Goal: Contribute content: Contribute content

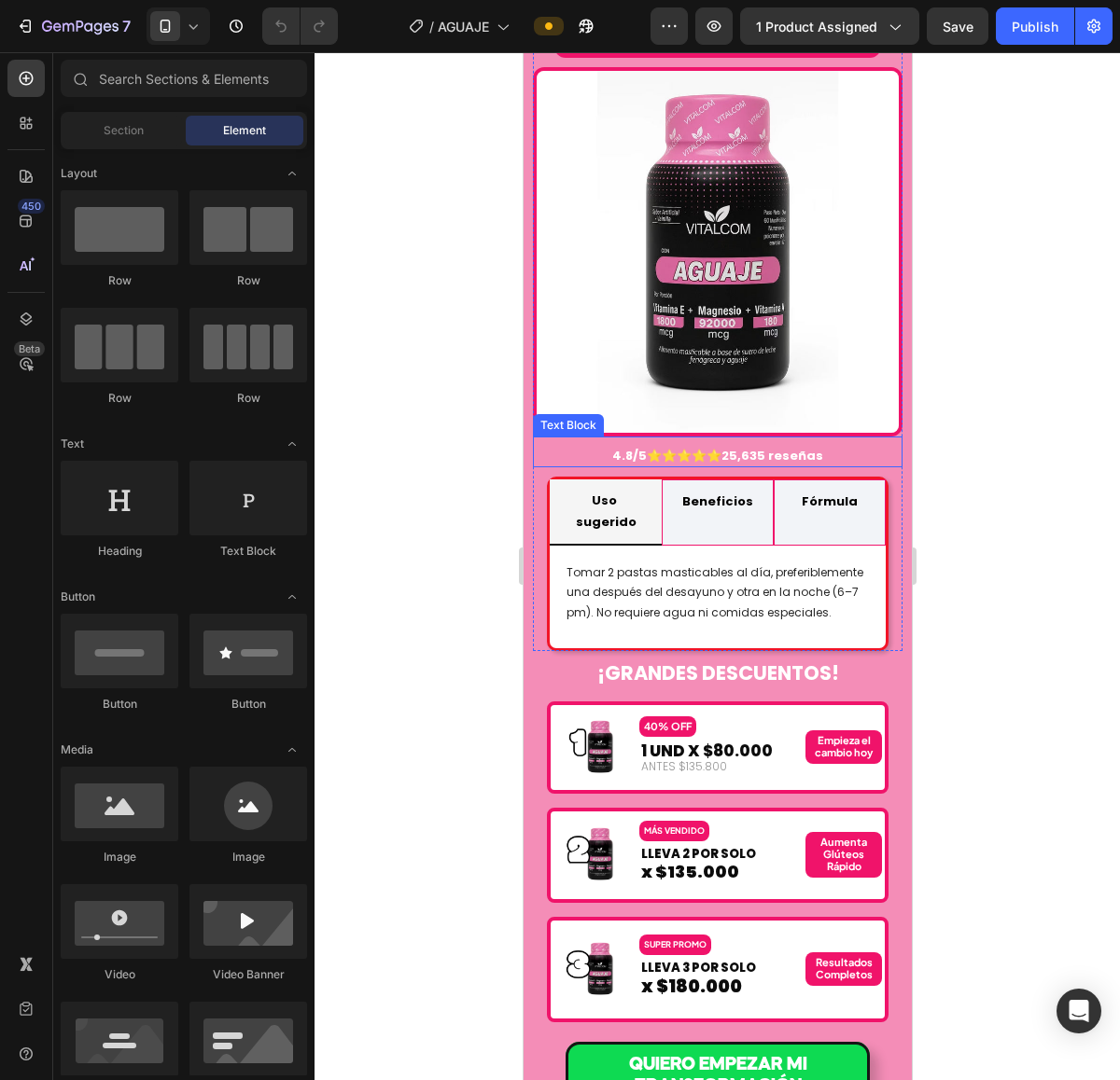
scroll to position [3382, 0]
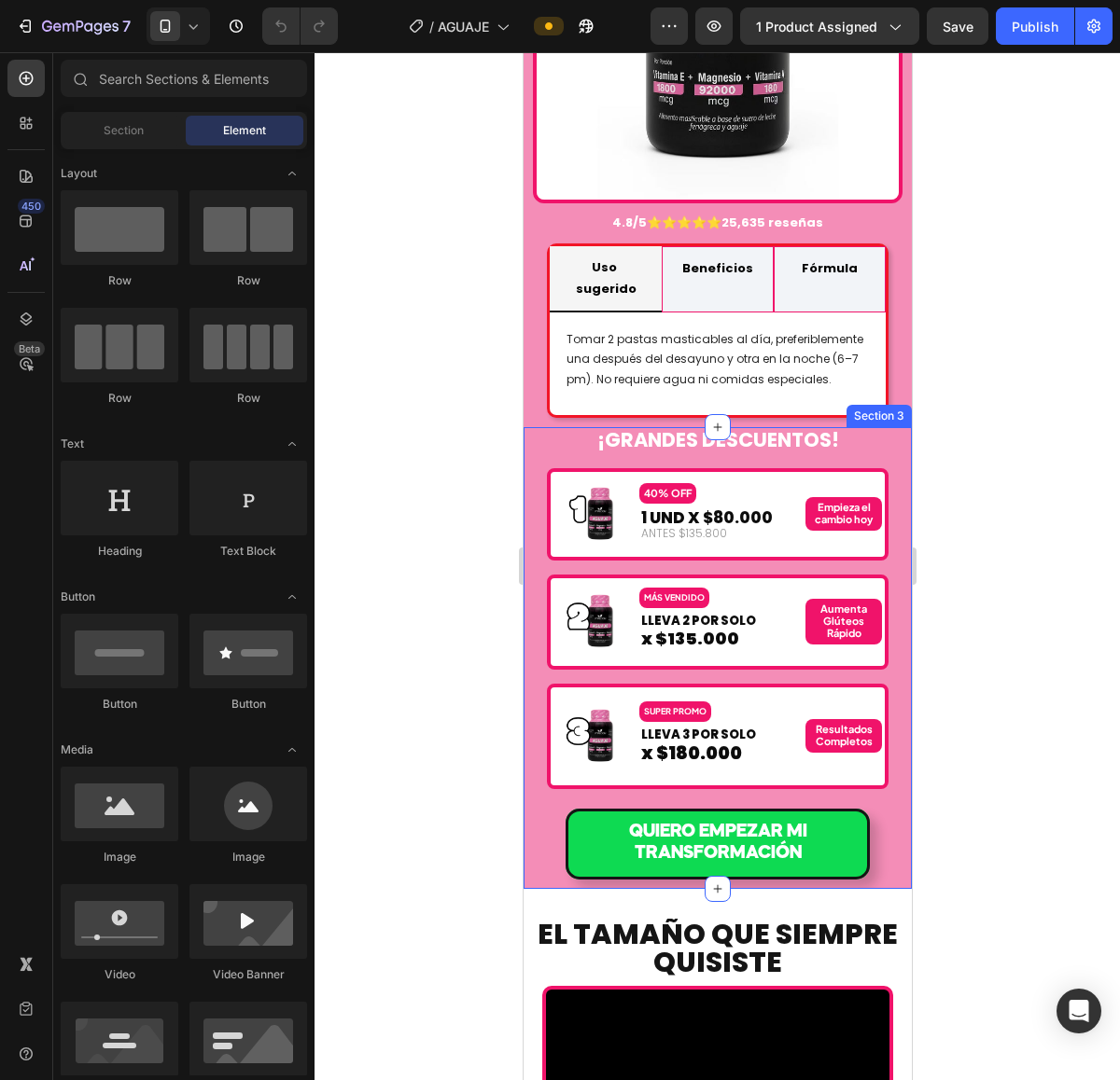
click at [875, 428] on div "¡GRANDES DESCUENTOS! Heading Image 40% OFF Text Block 1 UND X $80.000 Text Bloc…" at bounding box center [717, 657] width 388 height 461
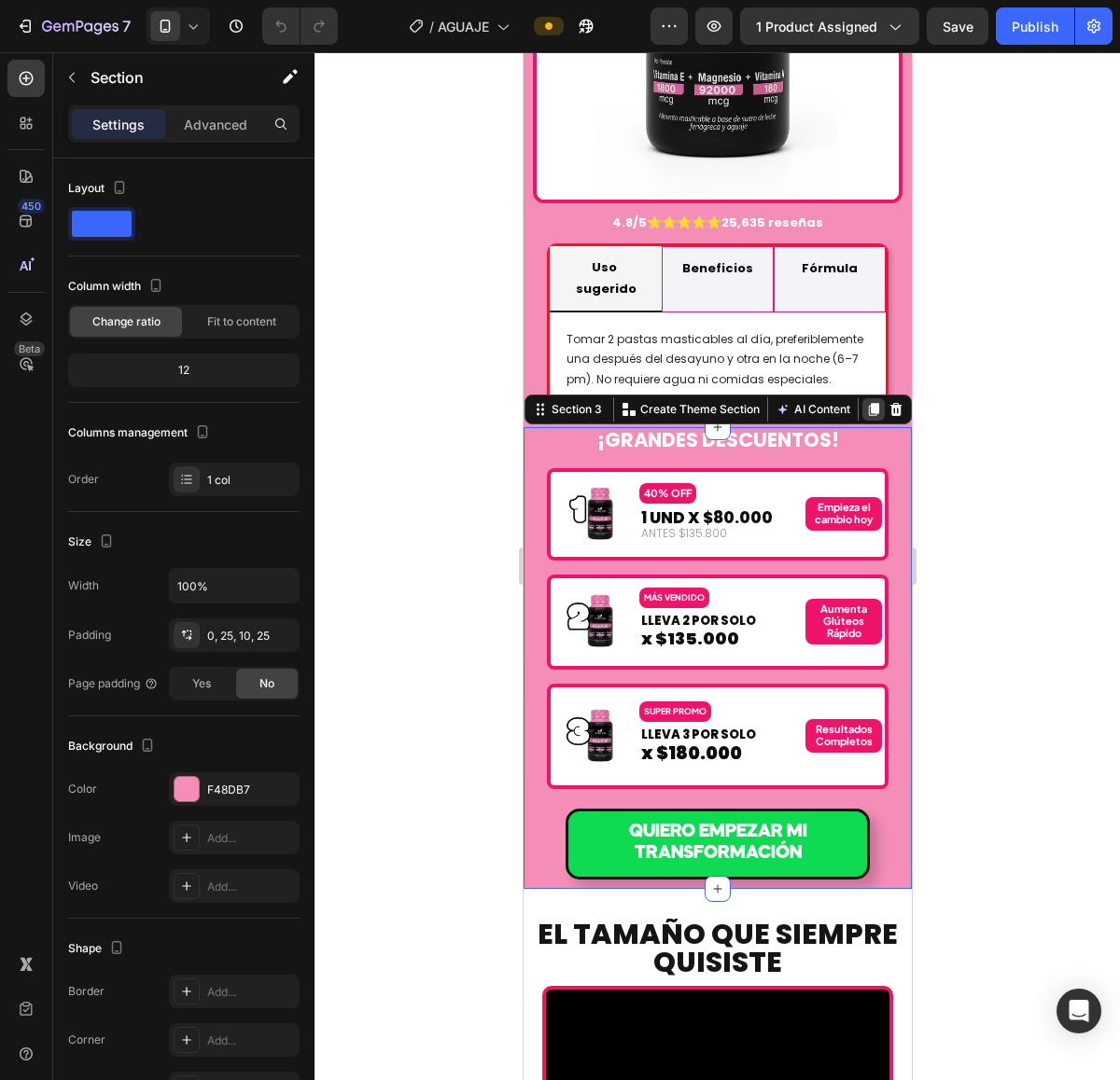
click at [865, 402] on icon at bounding box center [872, 409] width 15 height 15
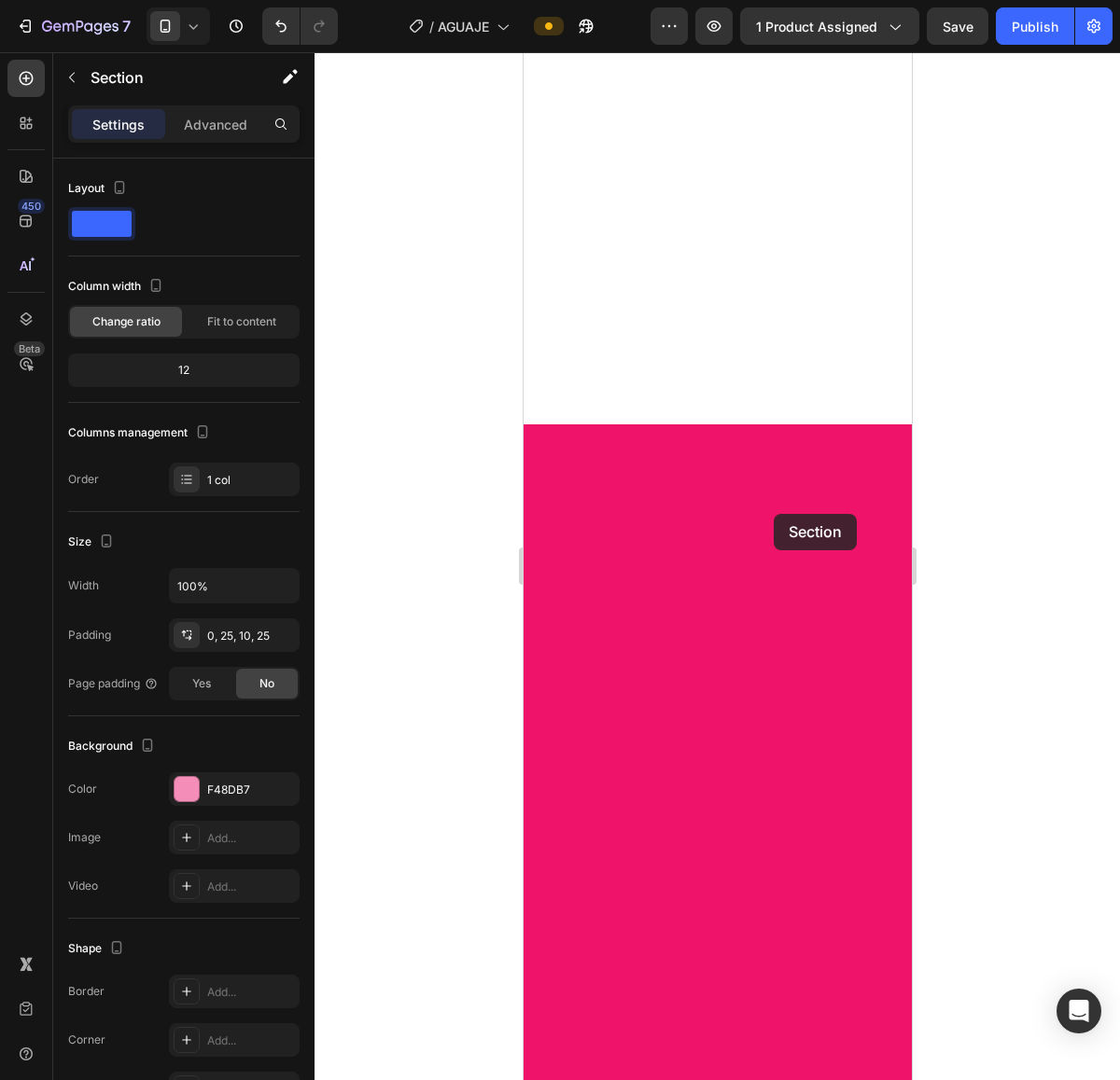
scroll to position [8761, 0]
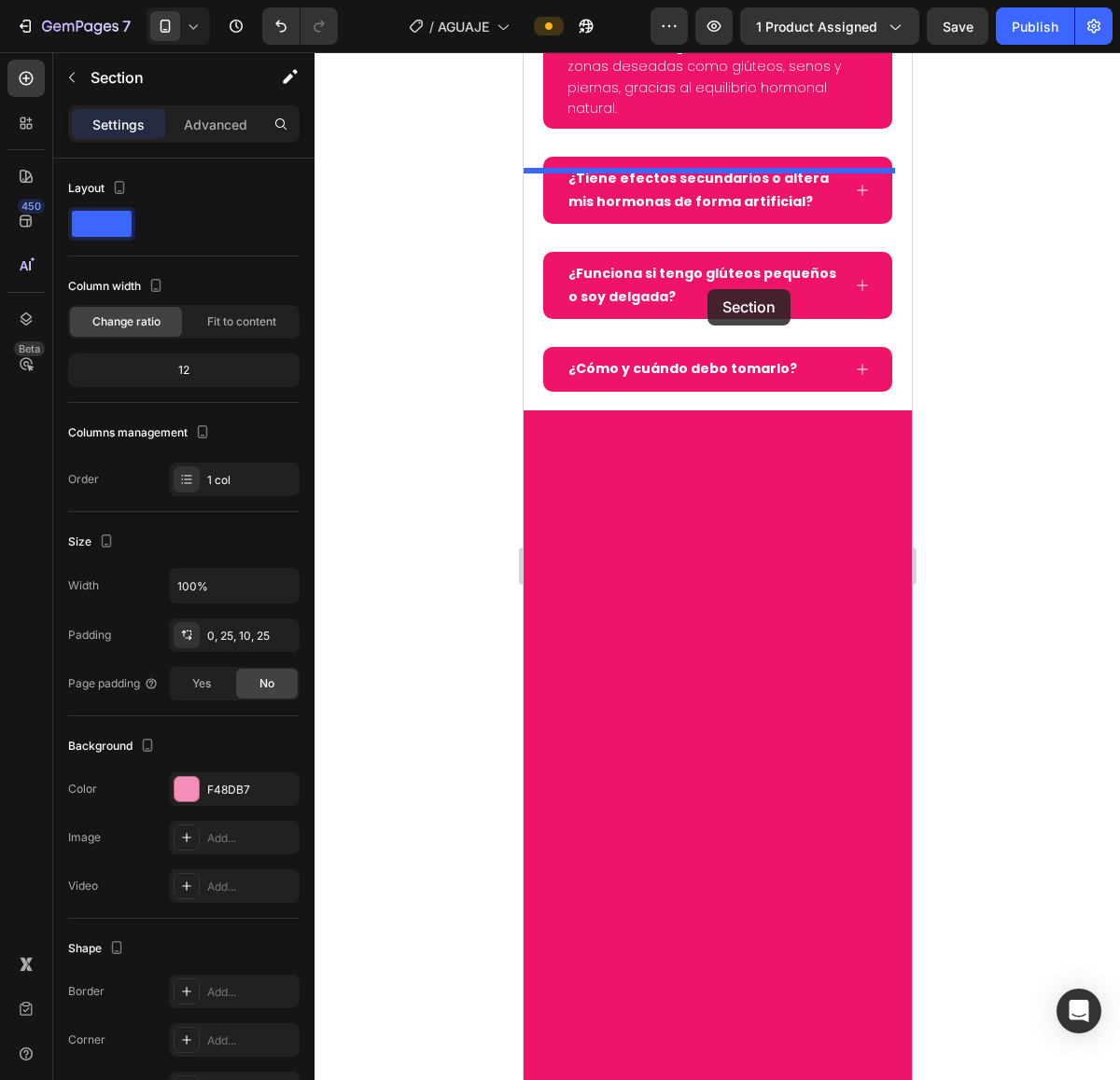
drag, startPoint x: 554, startPoint y: 441, endPoint x: 707, endPoint y: 289, distance: 215.7
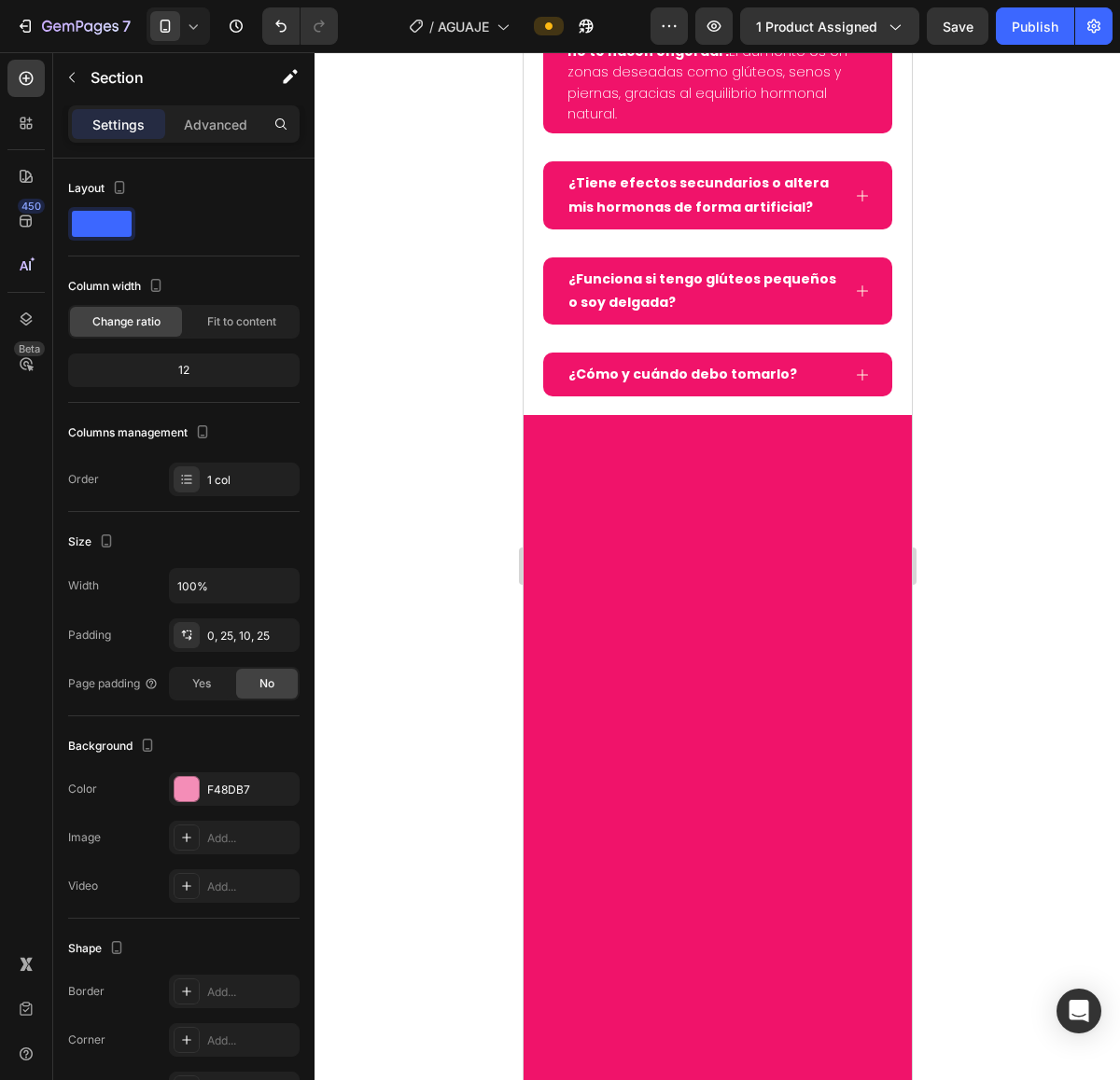
scroll to position [8306, 0]
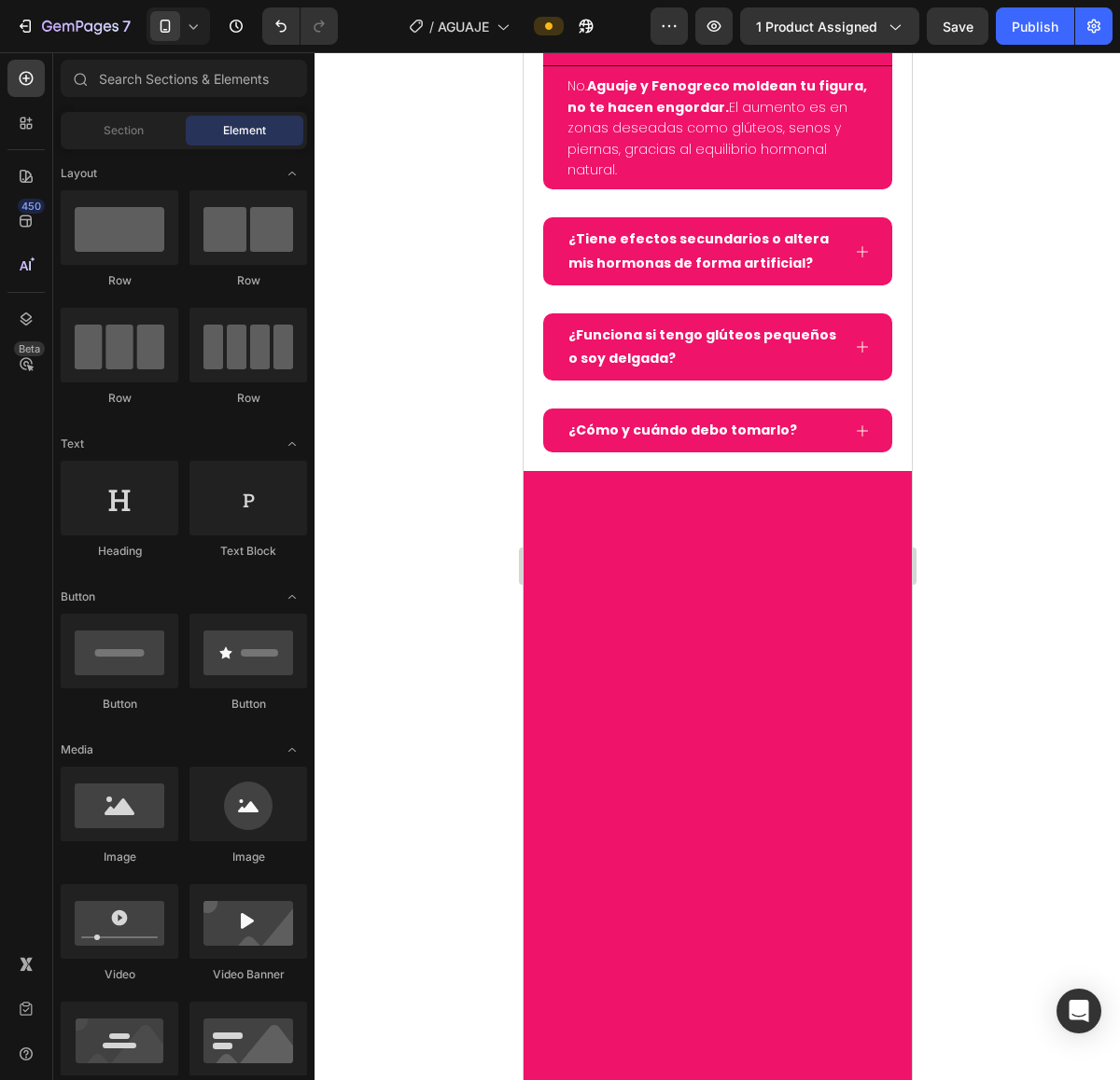
scroll to position [8539, 0]
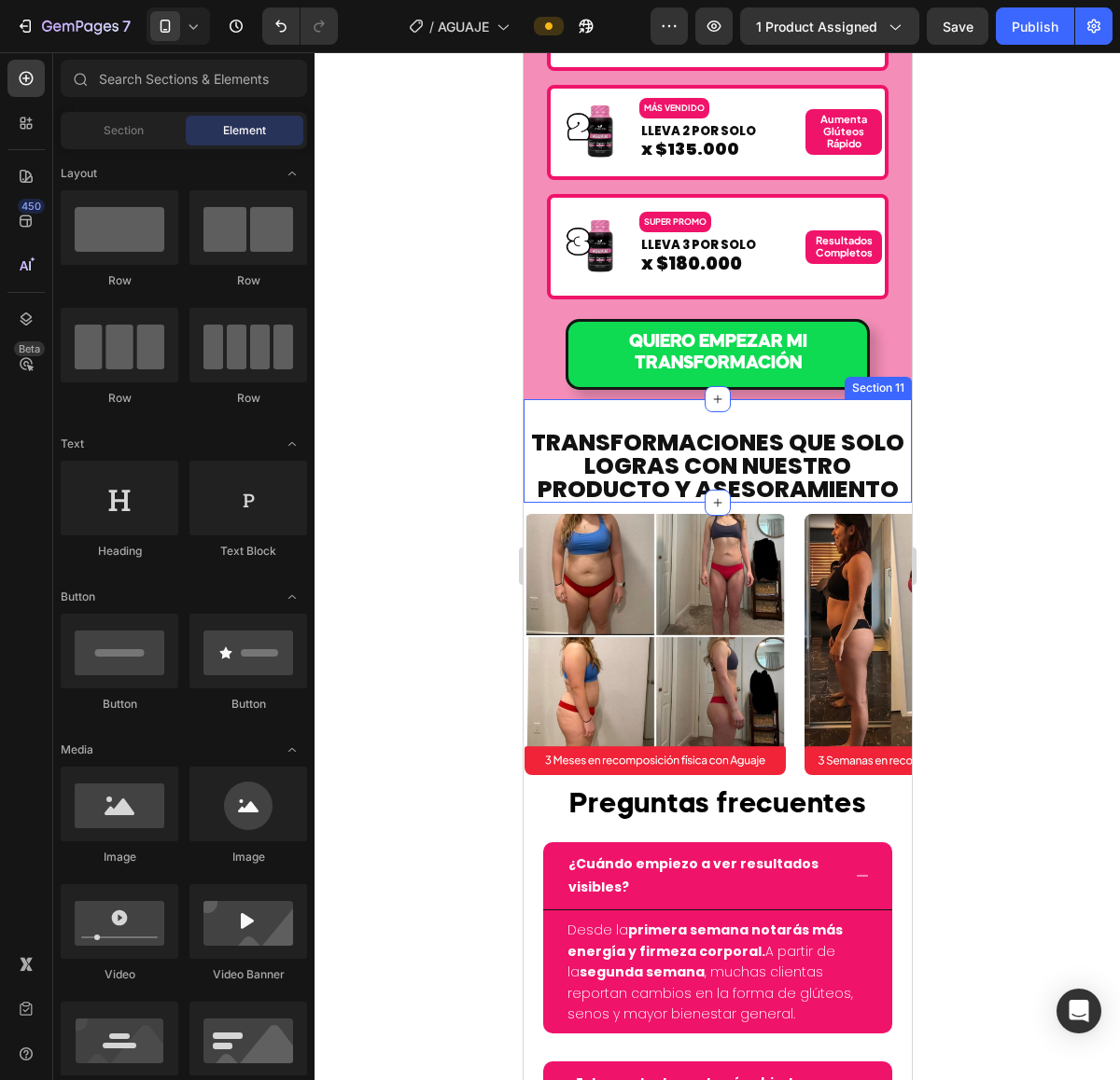
click at [848, 413] on div "Transformaciones que Solo Logras con Nuestro Producto y Asesoramiento Heading S…" at bounding box center [717, 451] width 388 height 104
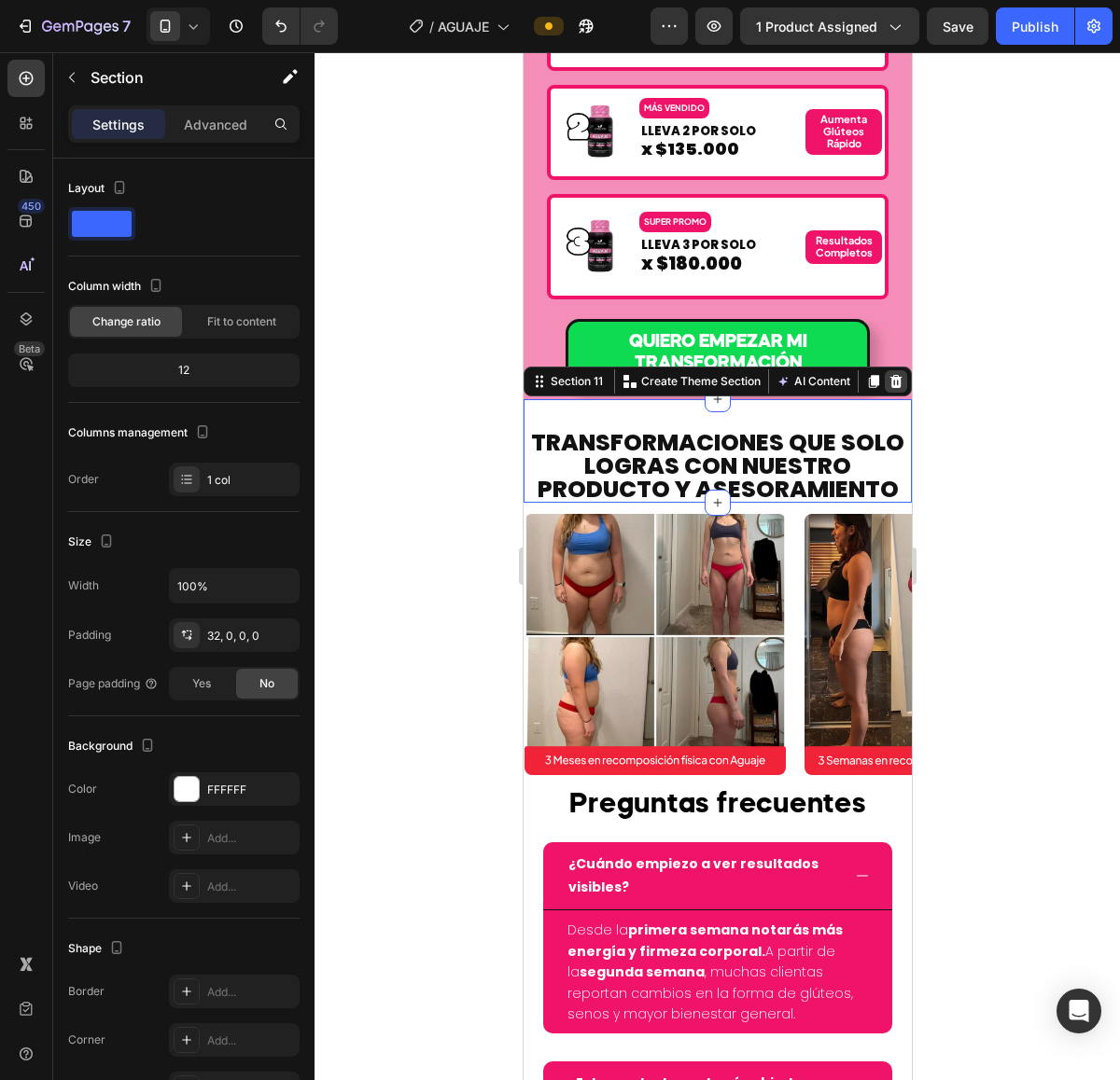
click at [887, 375] on icon at bounding box center [894, 381] width 15 height 15
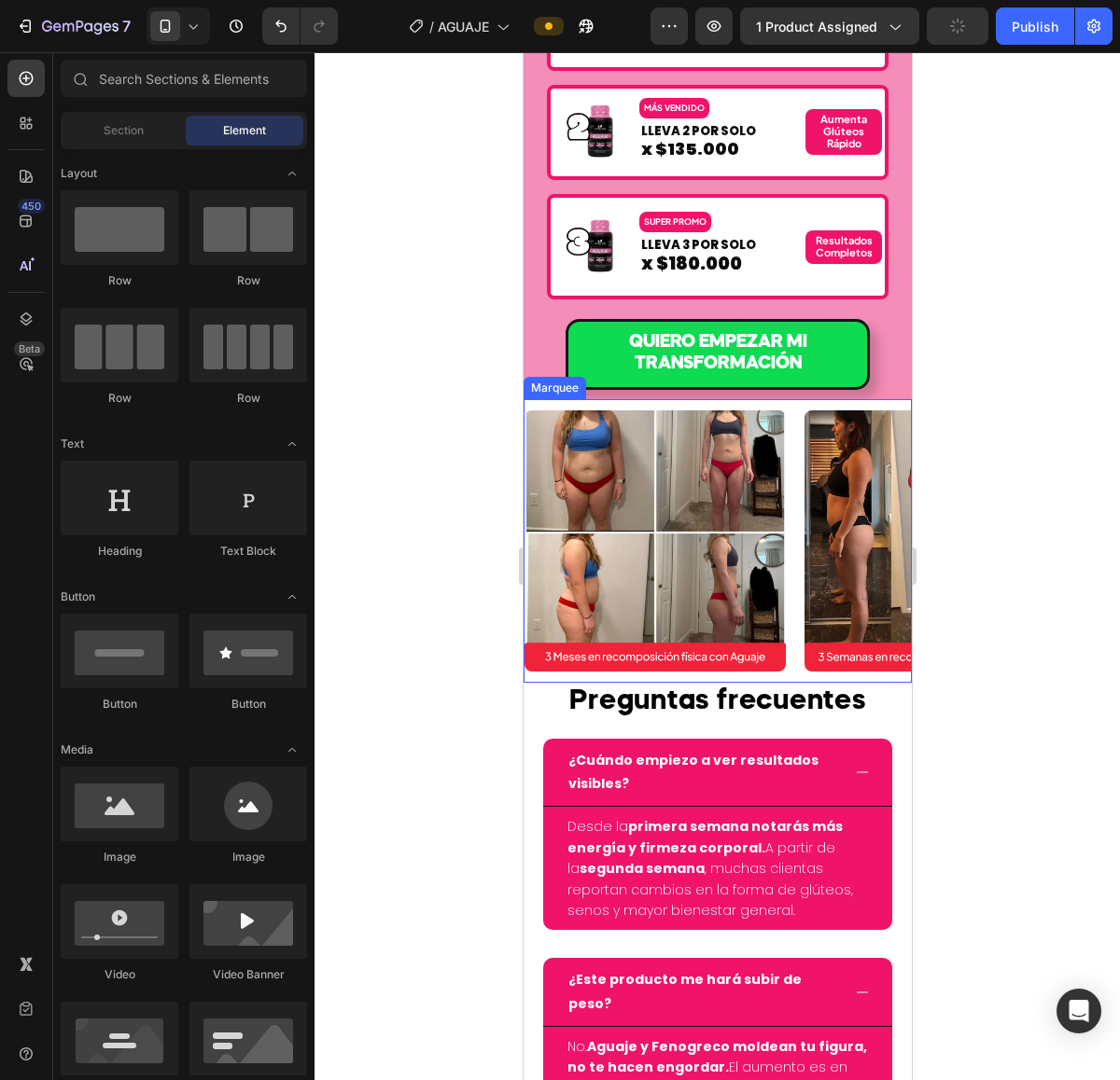
click at [792, 404] on div "Image" at bounding box center [663, 541] width 280 height 284
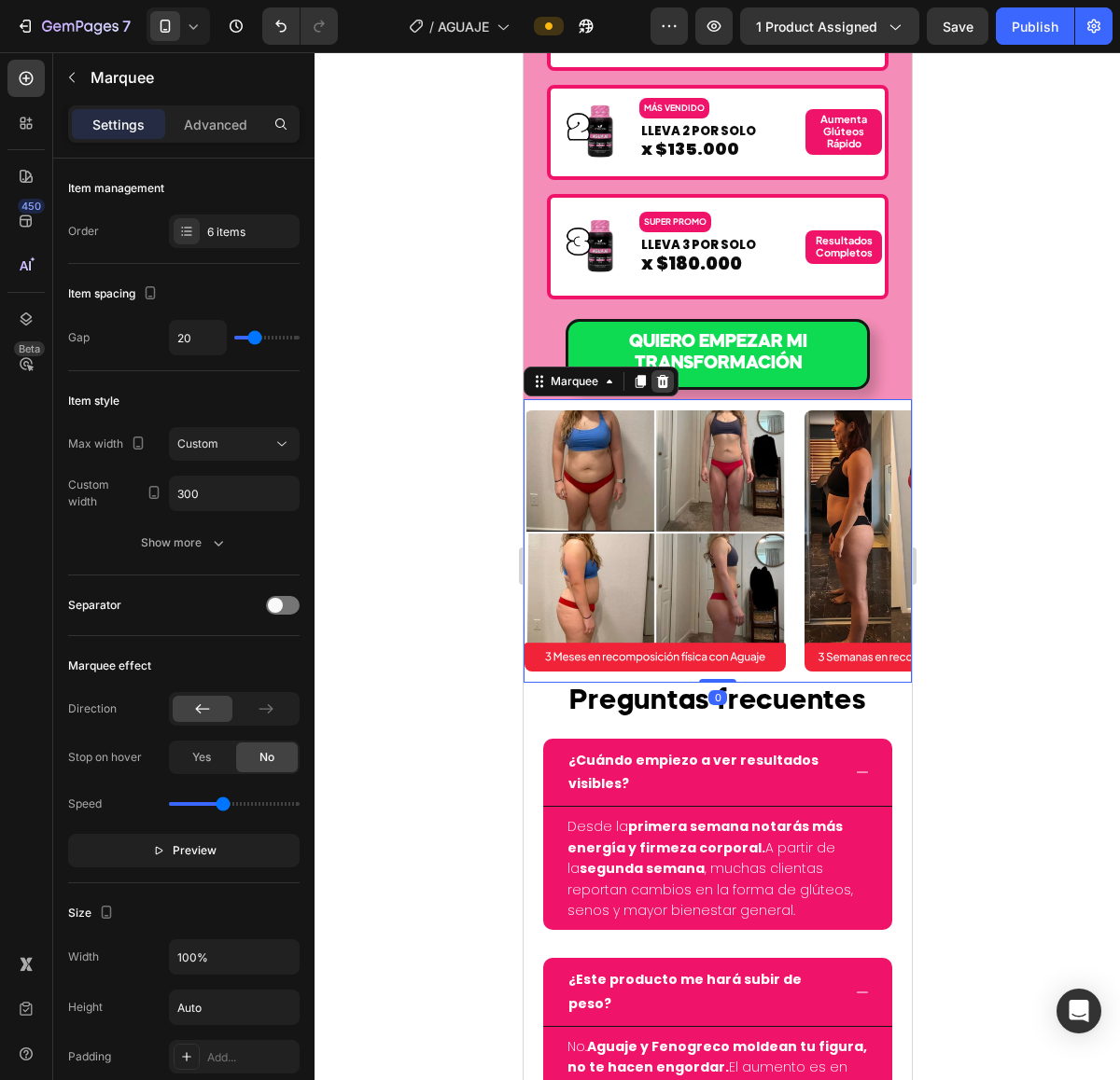
click at [659, 370] on div at bounding box center [661, 381] width 22 height 22
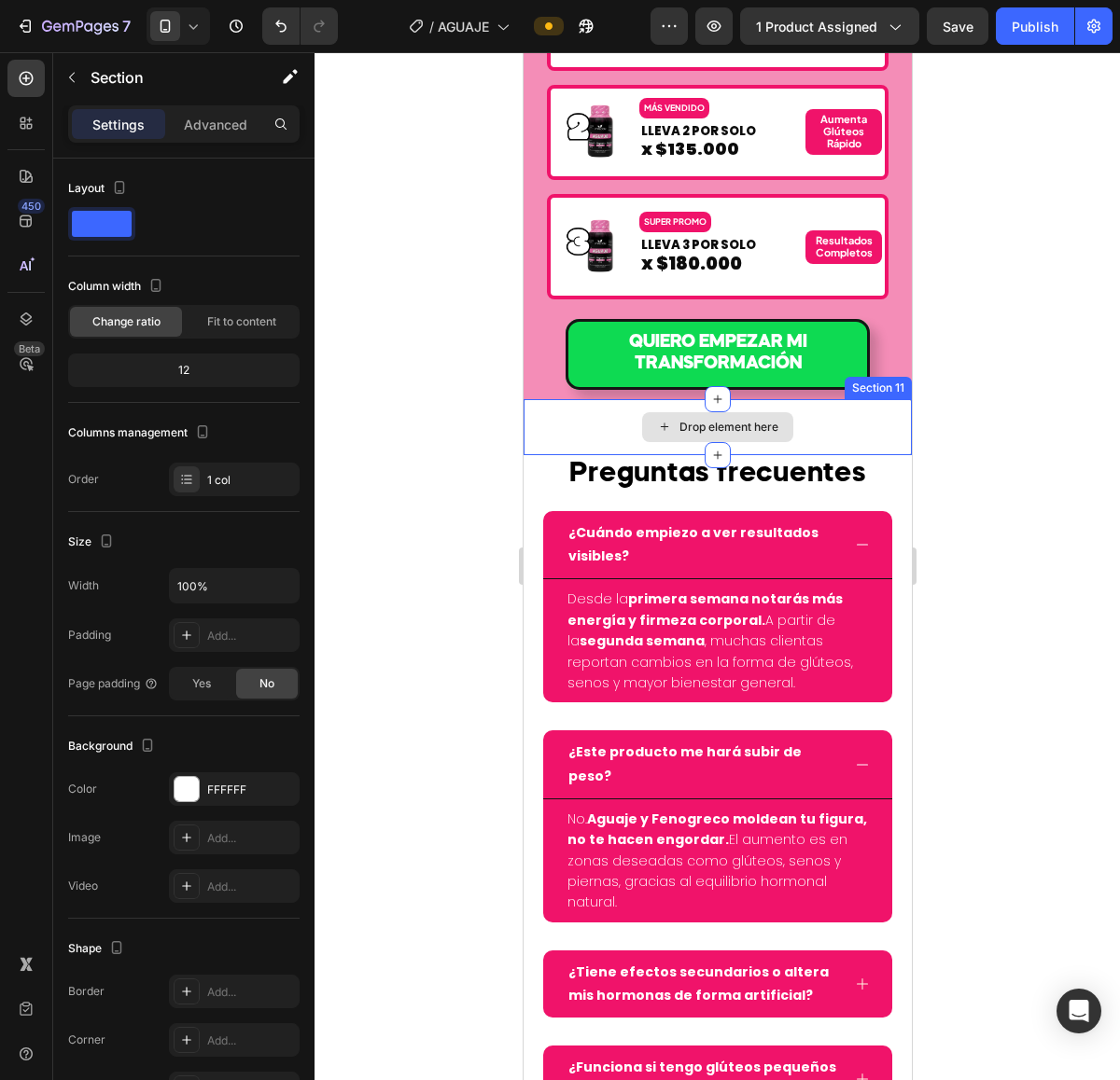
click at [837, 399] on div "Drop element here" at bounding box center [717, 428] width 388 height 56
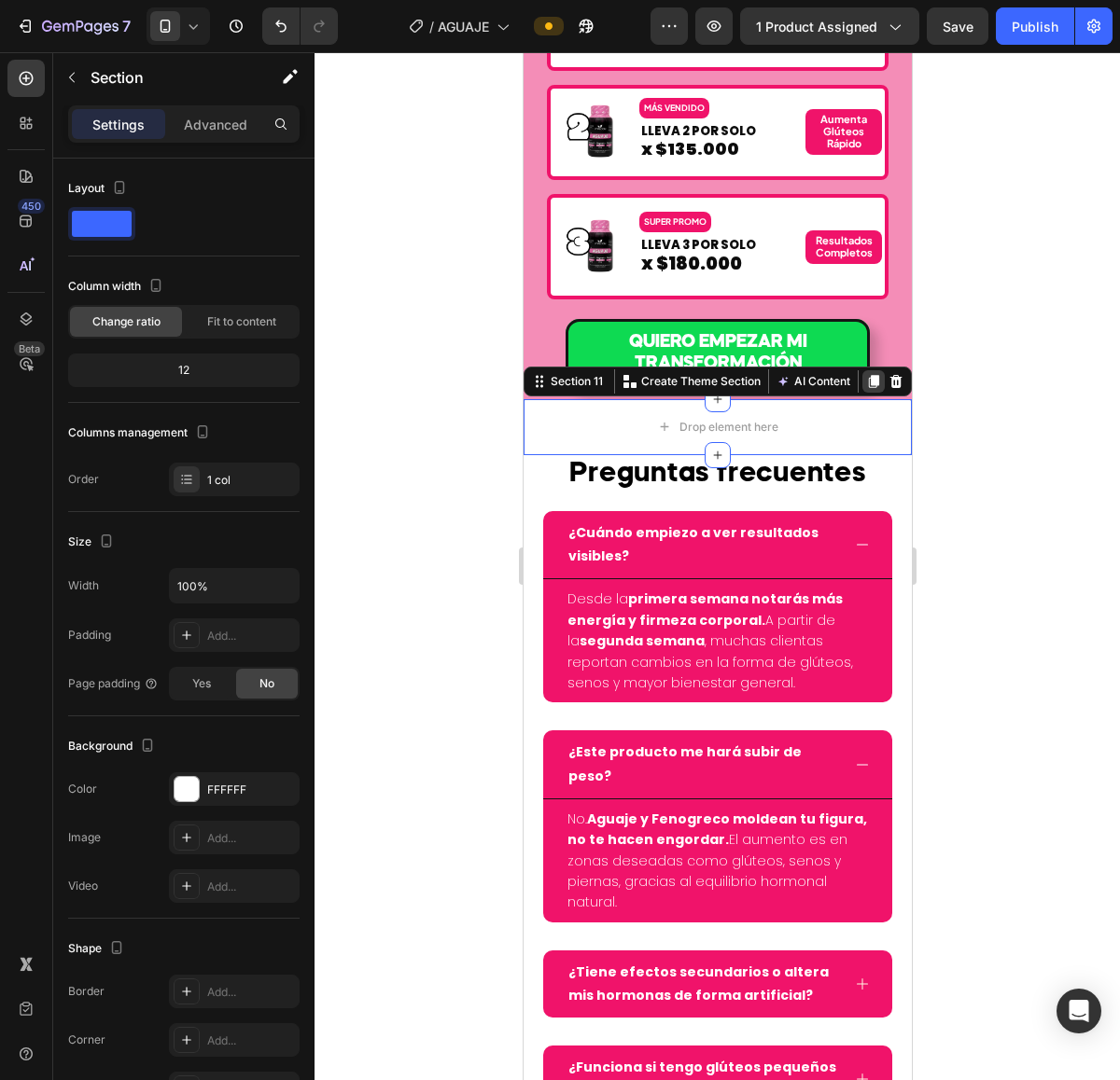
click at [865, 380] on div at bounding box center [872, 381] width 22 height 22
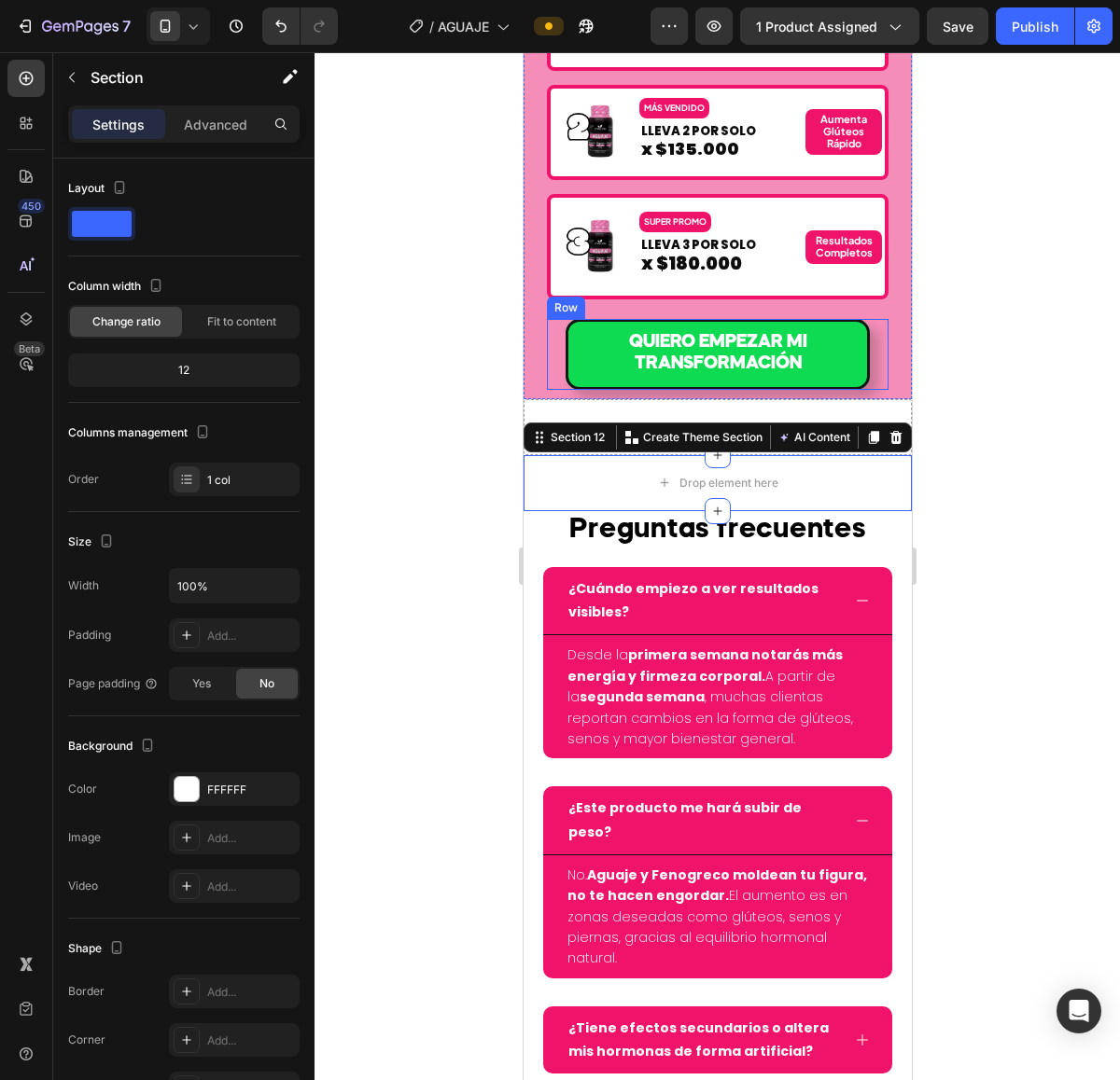
scroll to position [8072, 0]
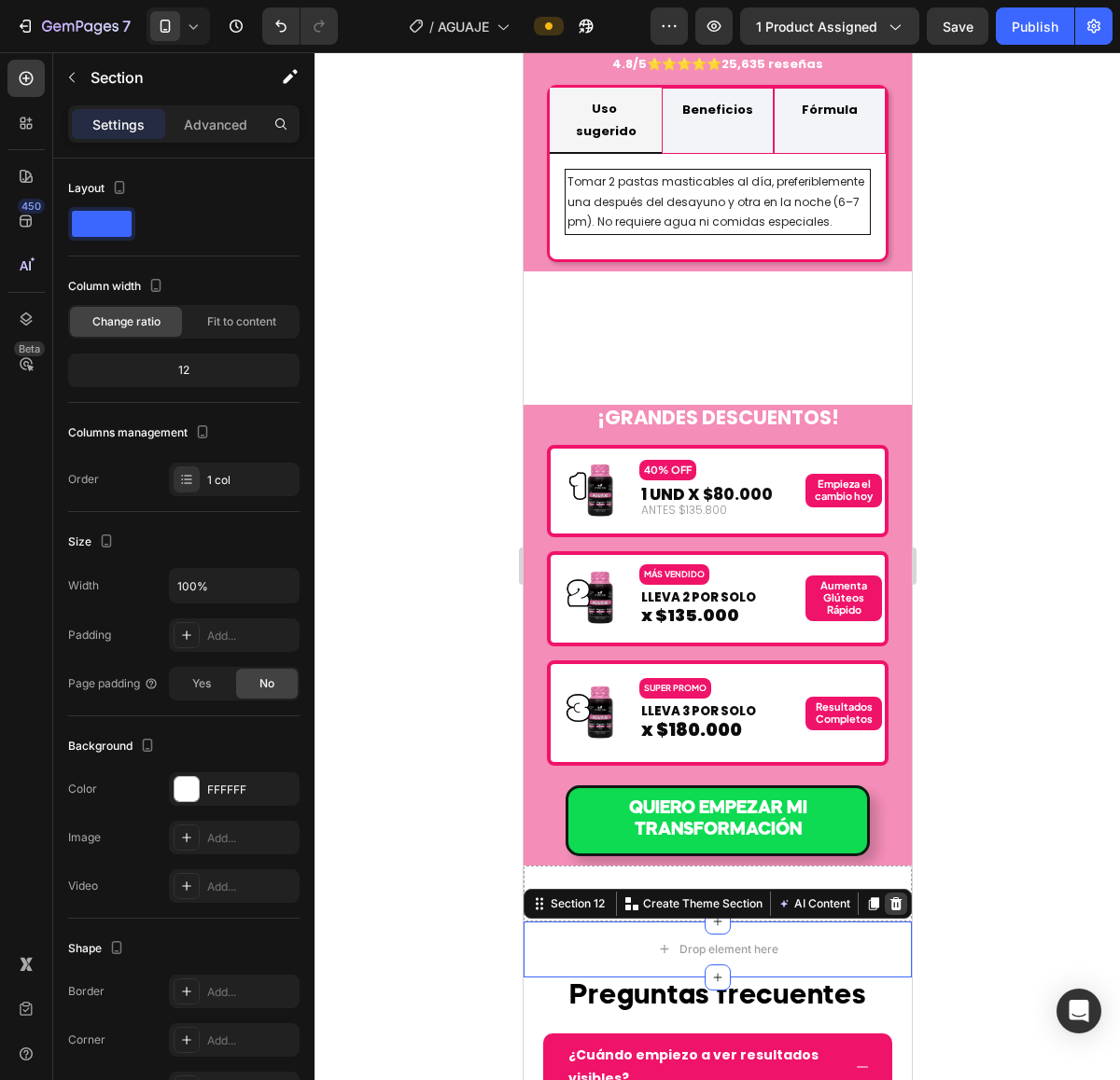
click at [887, 897] on icon at bounding box center [894, 904] width 15 height 15
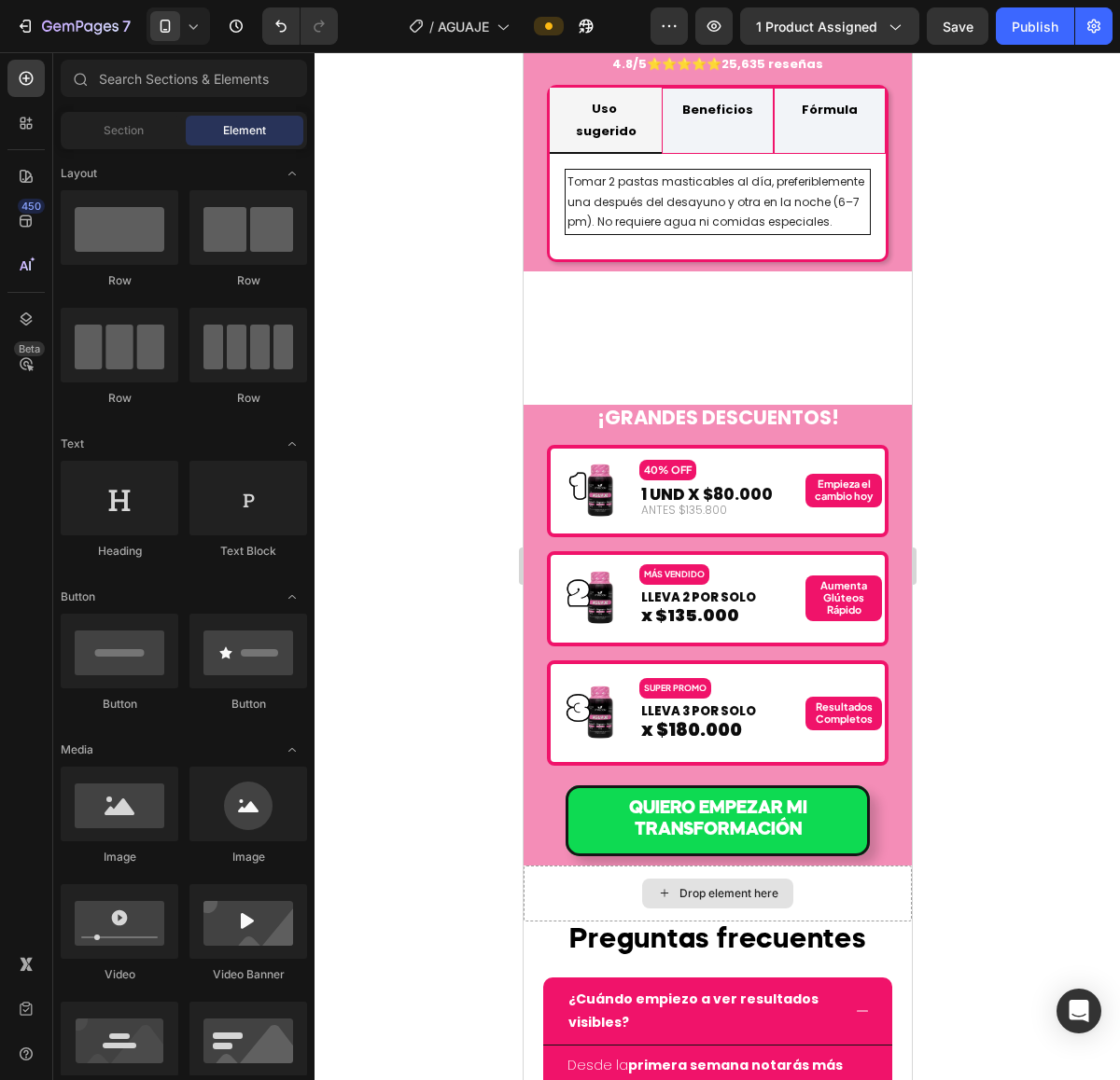
click at [879, 893] on div "Drop element here" at bounding box center [717, 894] width 388 height 56
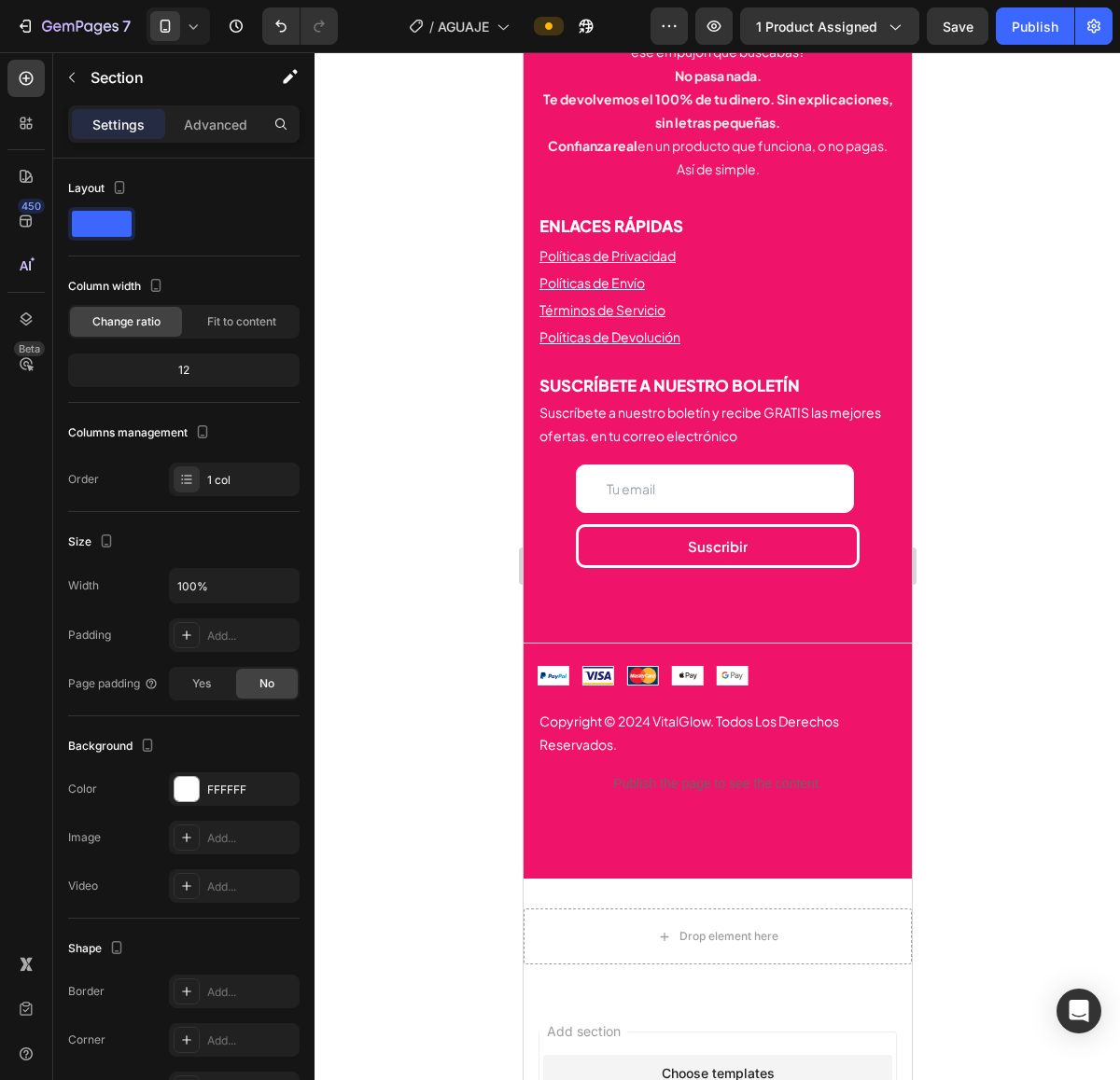
scroll to position [9096, 0]
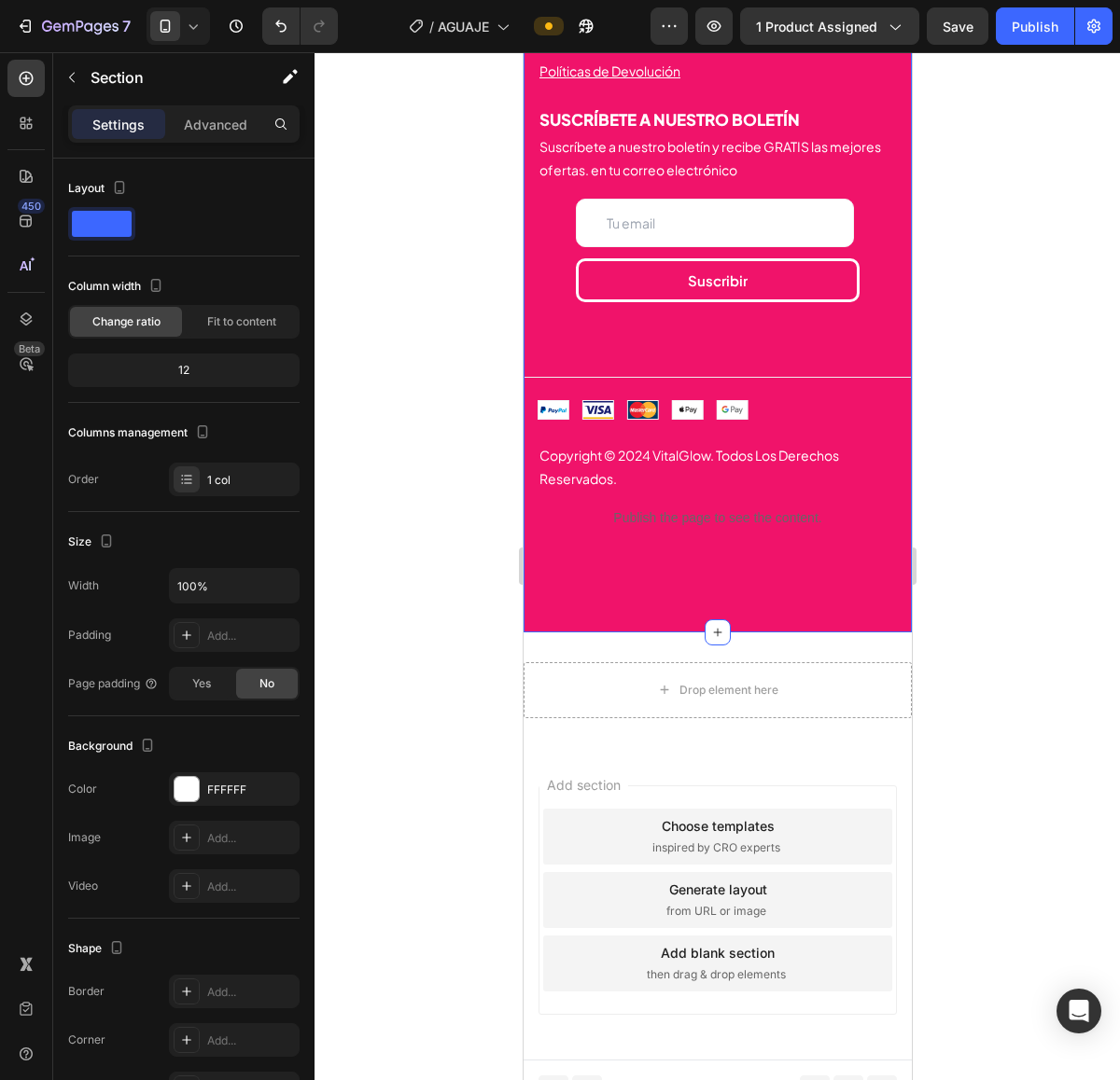
click at [849, 619] on div "Image Icon GARANTÍA DE DEVOLUCIÓN DEL 100% Heading ¿No notaste cambios en tus c…" at bounding box center [717, 133] width 388 height 1000
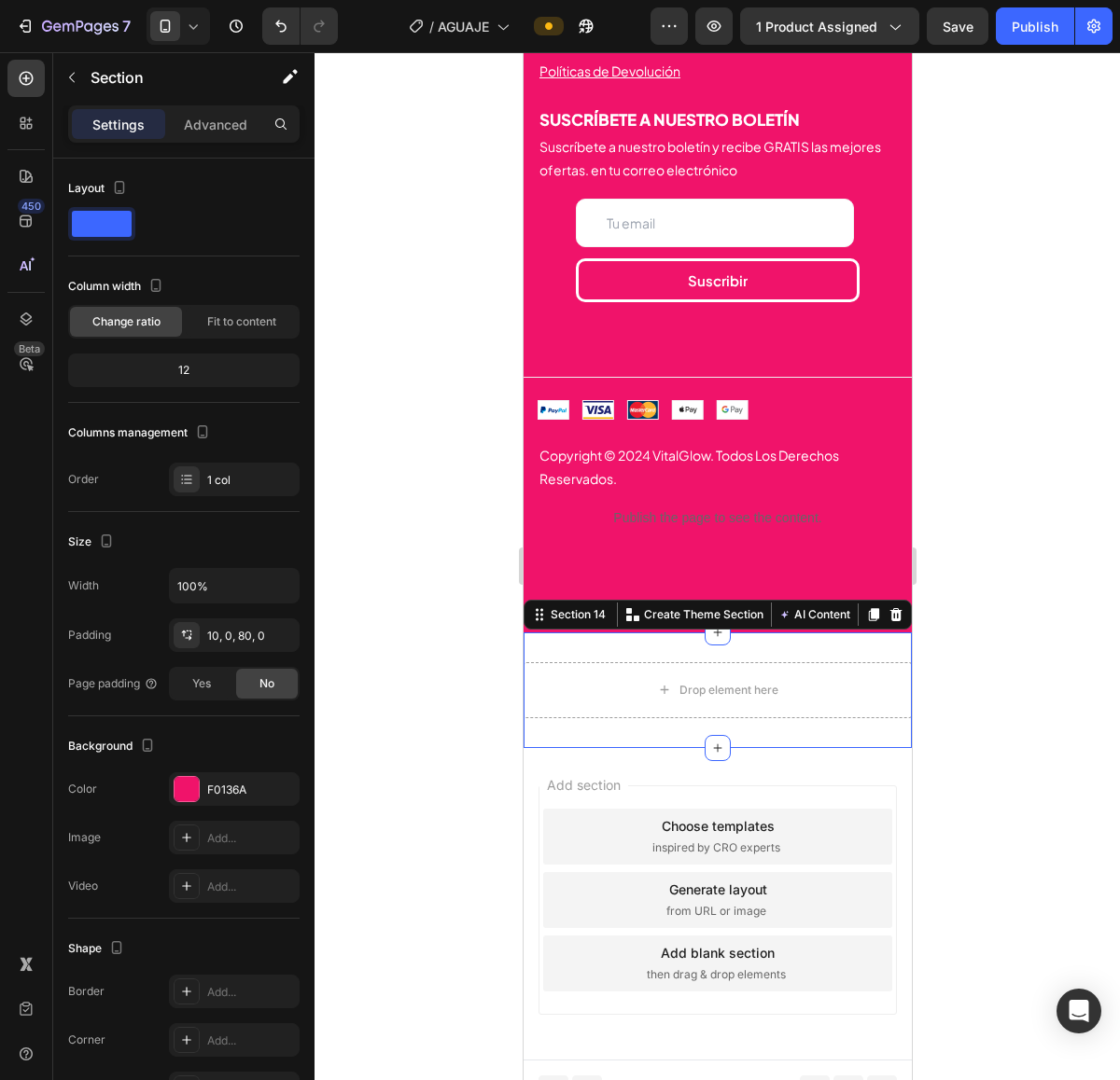
click at [835, 707] on div "Drop element here Section 14 You can create reusable sections Create Theme Sect…" at bounding box center [717, 689] width 388 height 115
click at [889, 621] on icon at bounding box center [895, 614] width 13 height 13
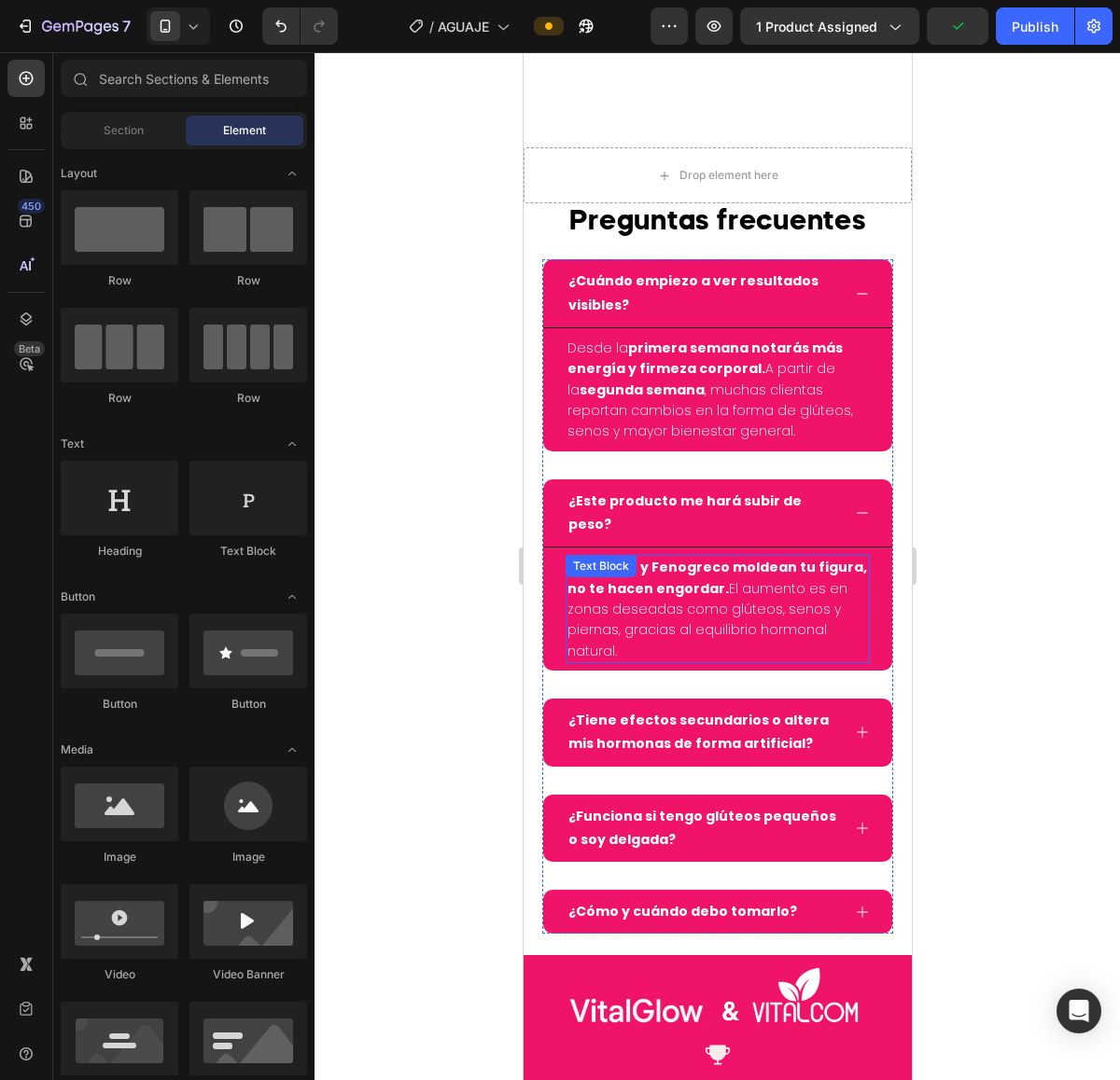
scroll to position [7424, 0]
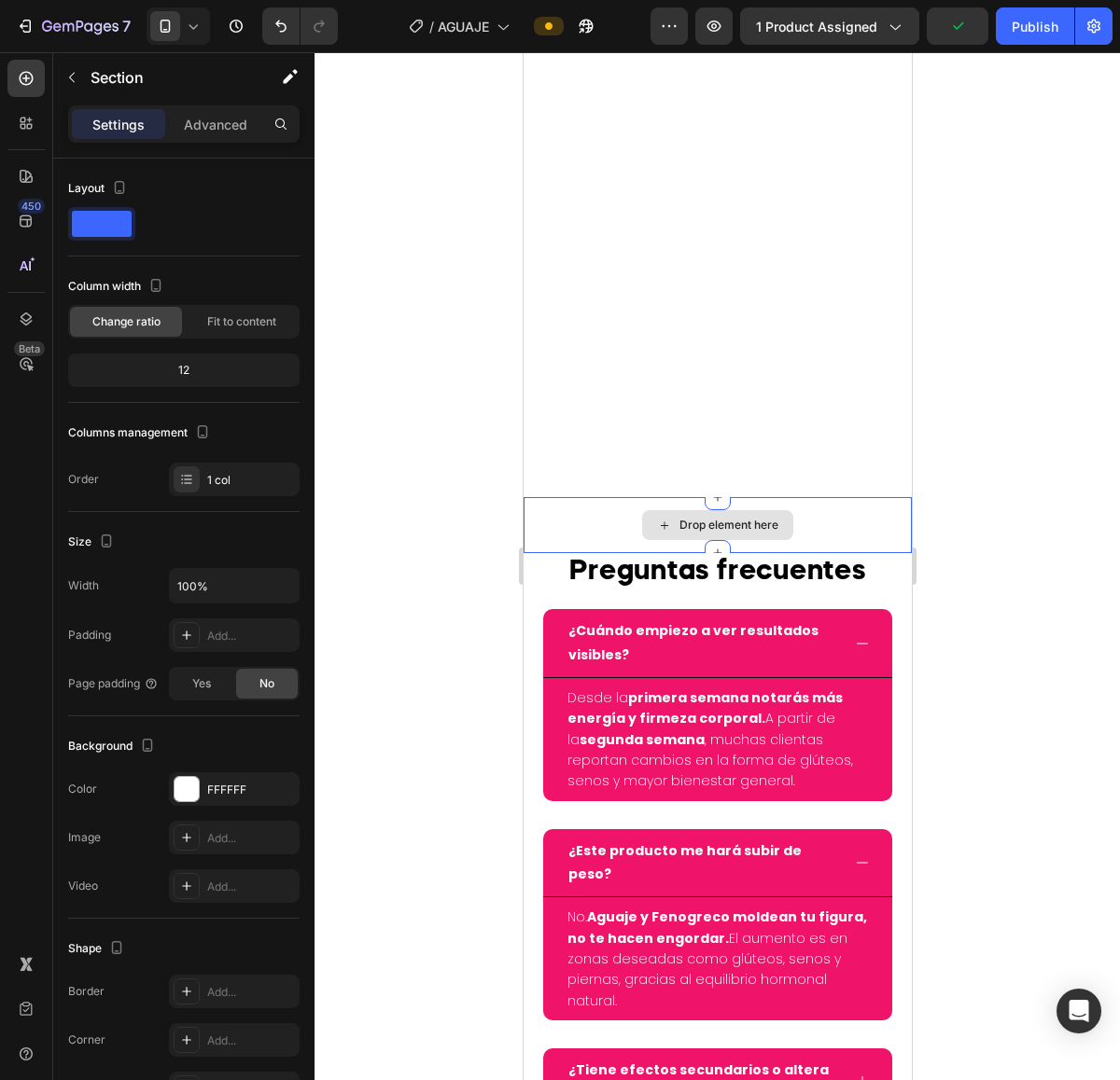
click at [847, 537] on div "Drop element here" at bounding box center [717, 525] width 388 height 56
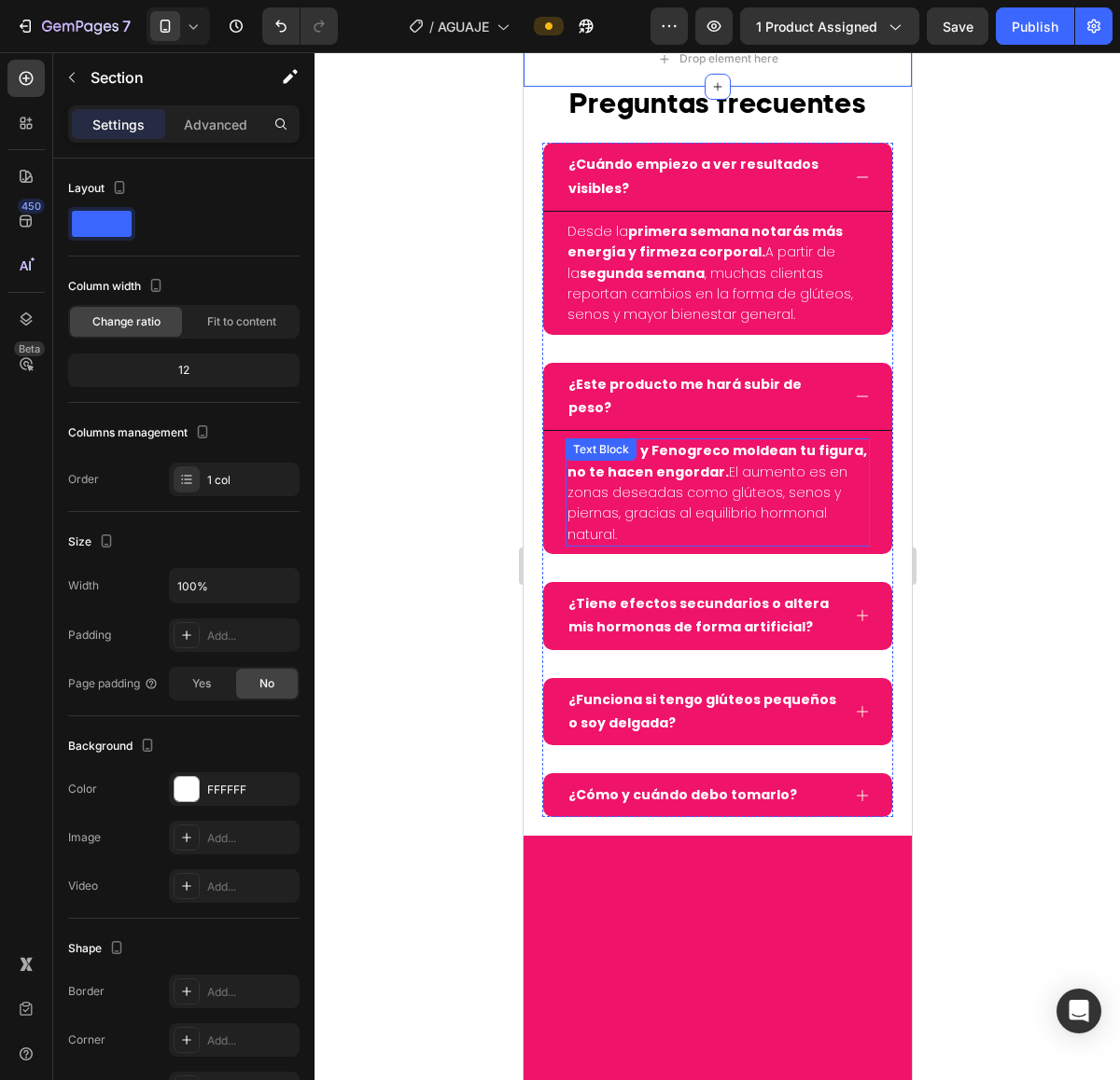
scroll to position [7074, 0]
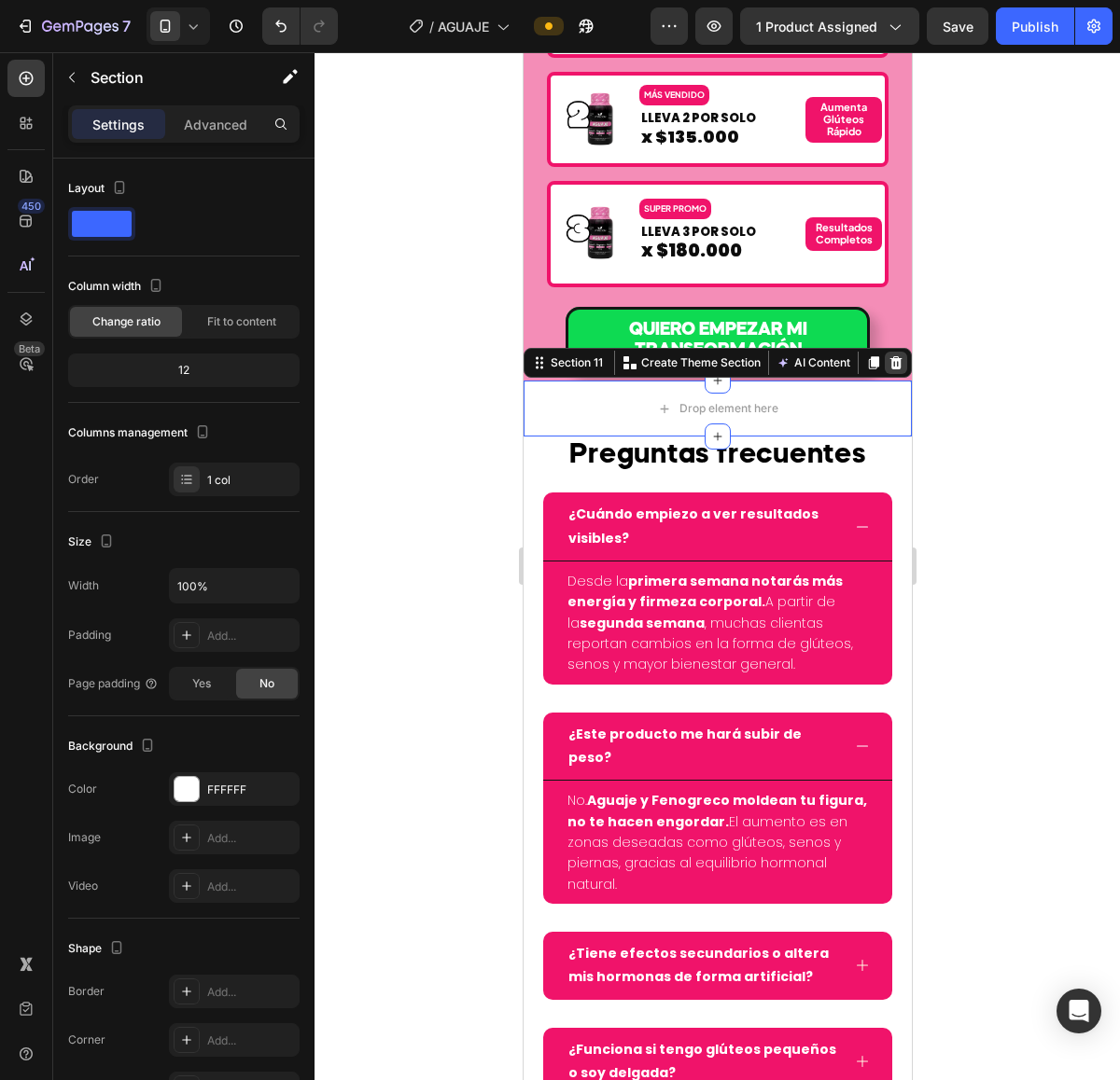
click at [889, 361] on icon at bounding box center [895, 363] width 13 height 13
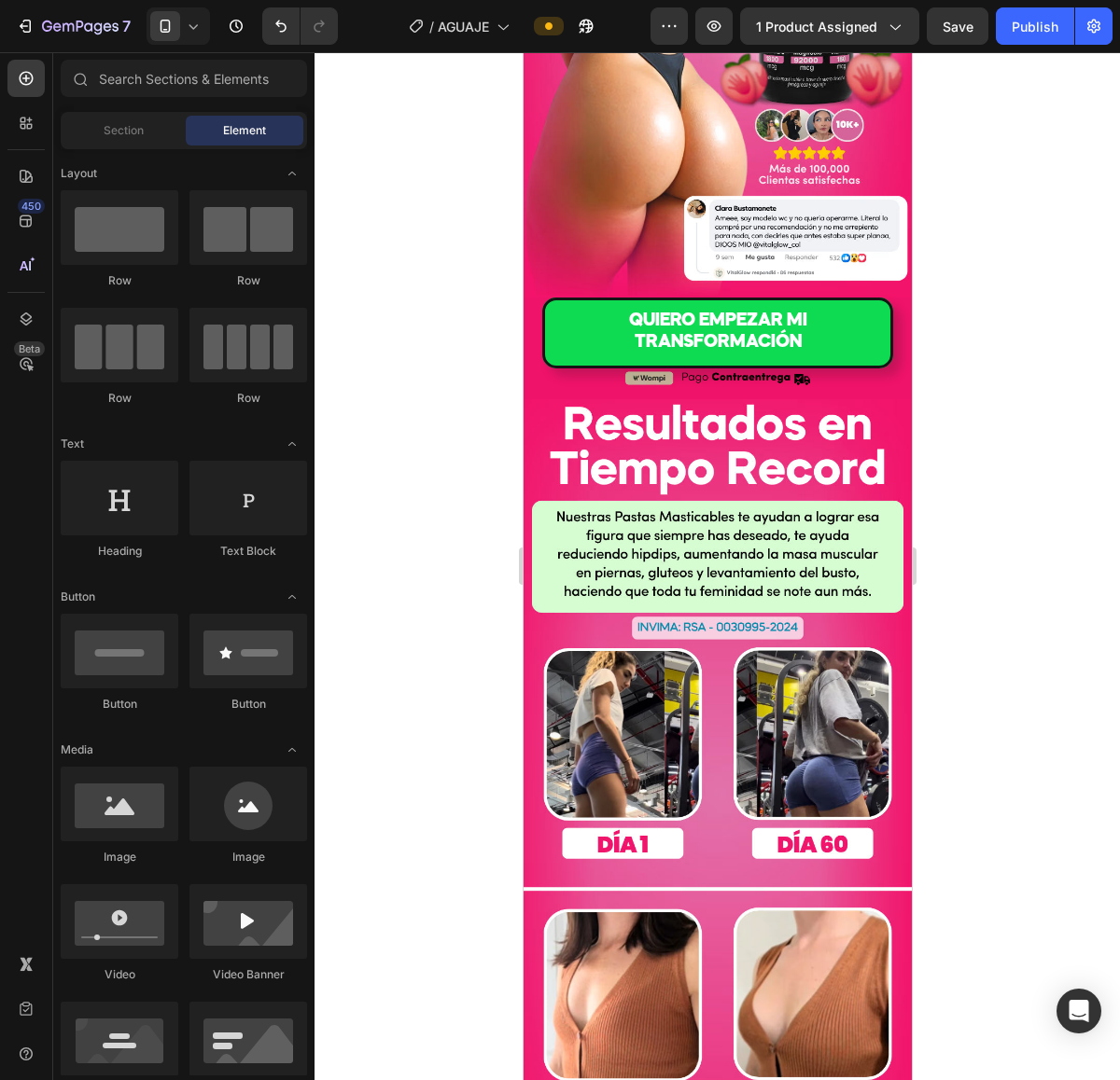
scroll to position [0, 0]
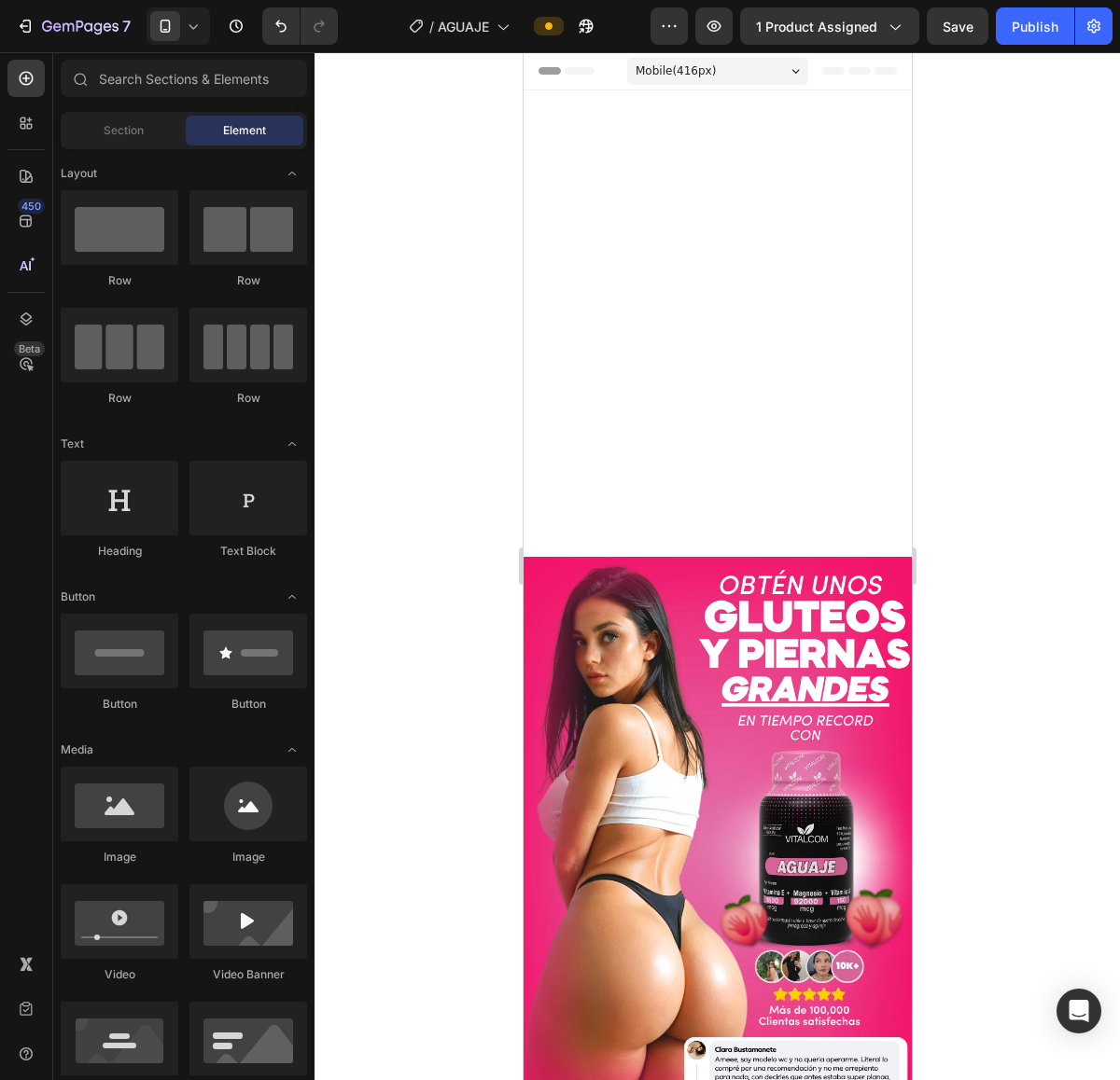
drag, startPoint x: 904, startPoint y: 752, endPoint x: 1449, endPoint y: 119, distance: 835.3
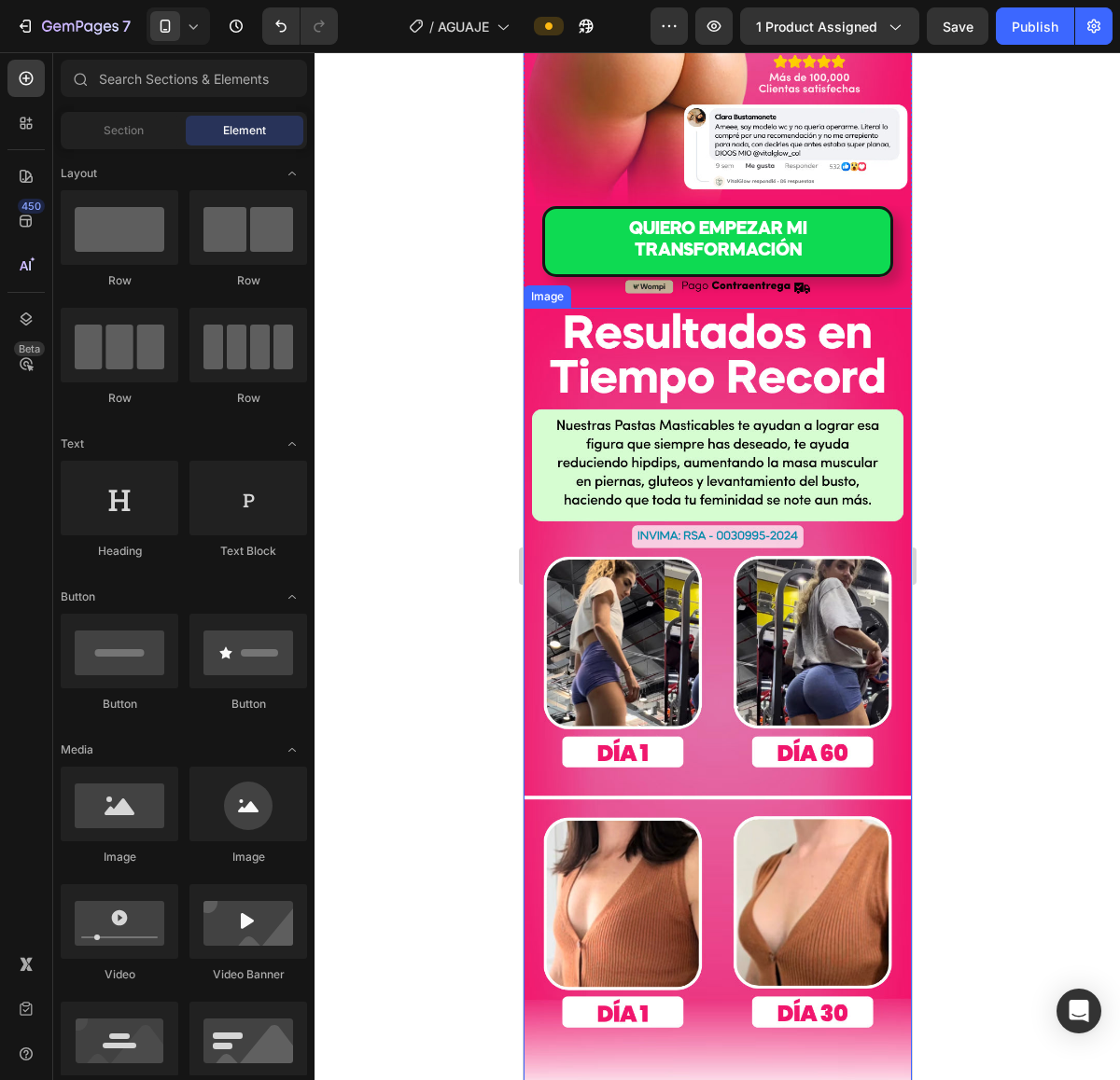
scroll to position [700, 0]
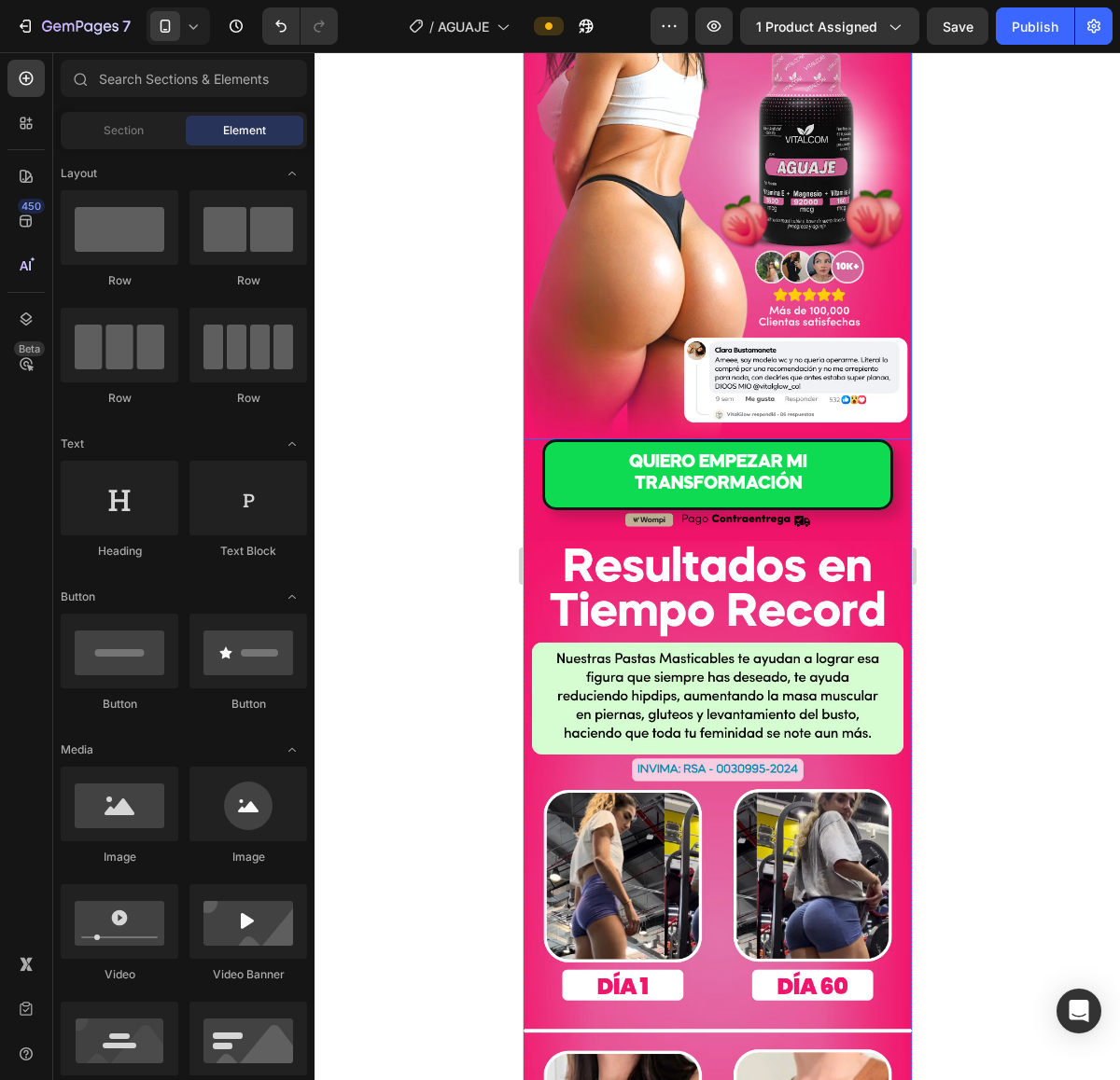
click at [778, 296] on img at bounding box center [717, 148] width 388 height 582
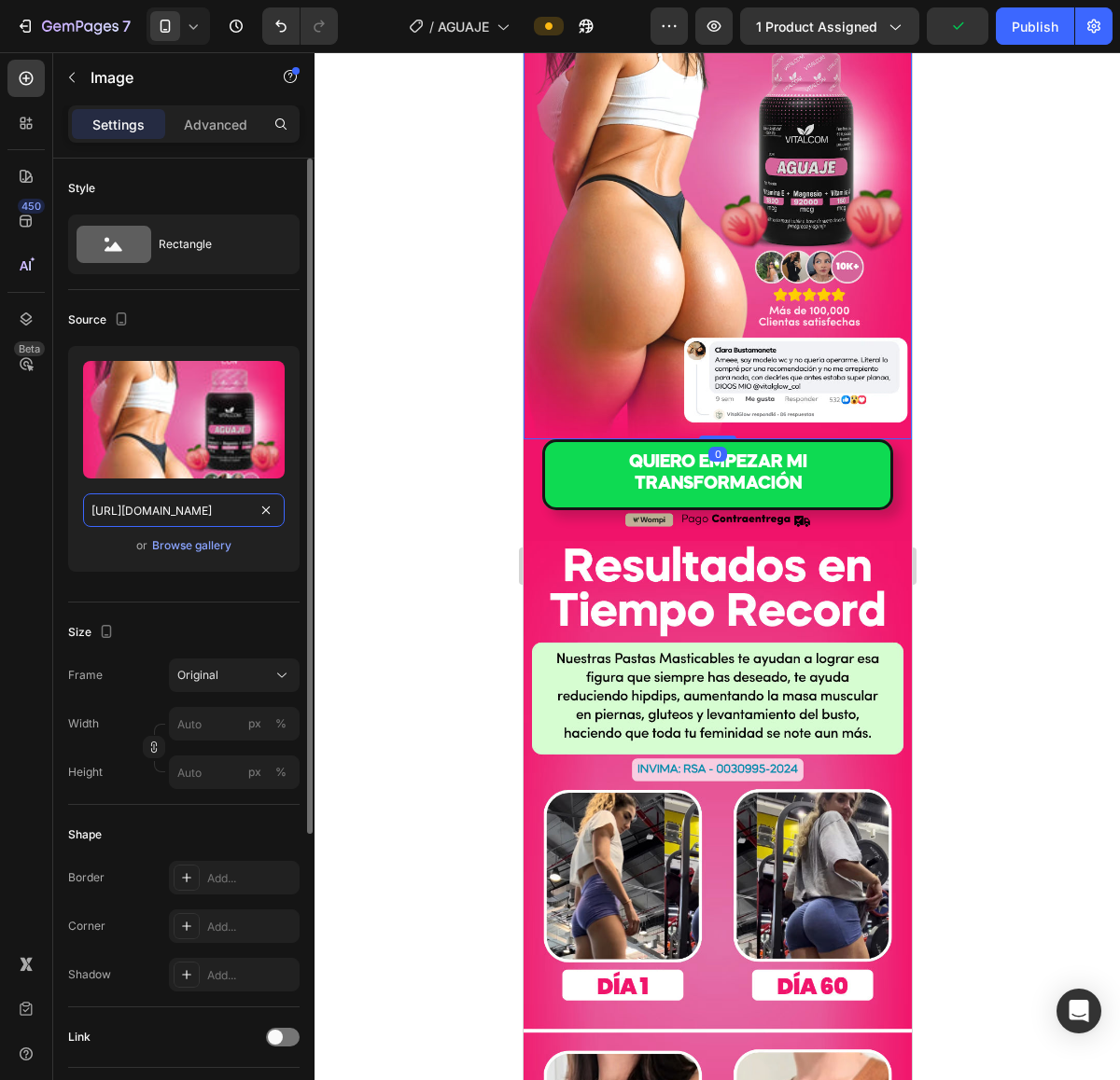
click at [175, 520] on input "[URL][DOMAIN_NAME]" at bounding box center [184, 510] width 202 height 34
drag, startPoint x: 174, startPoint y: 520, endPoint x: 466, endPoint y: 516, distance: 292.0
click at [466, 0] on div "7 Version history / AGUAJE Preview 1 product assigned Save Publish 450 Beta Sec…" at bounding box center [560, 0] width 1120 height 0
click at [206, 515] on input "[URL][DOMAIN_NAME]" at bounding box center [184, 510] width 202 height 34
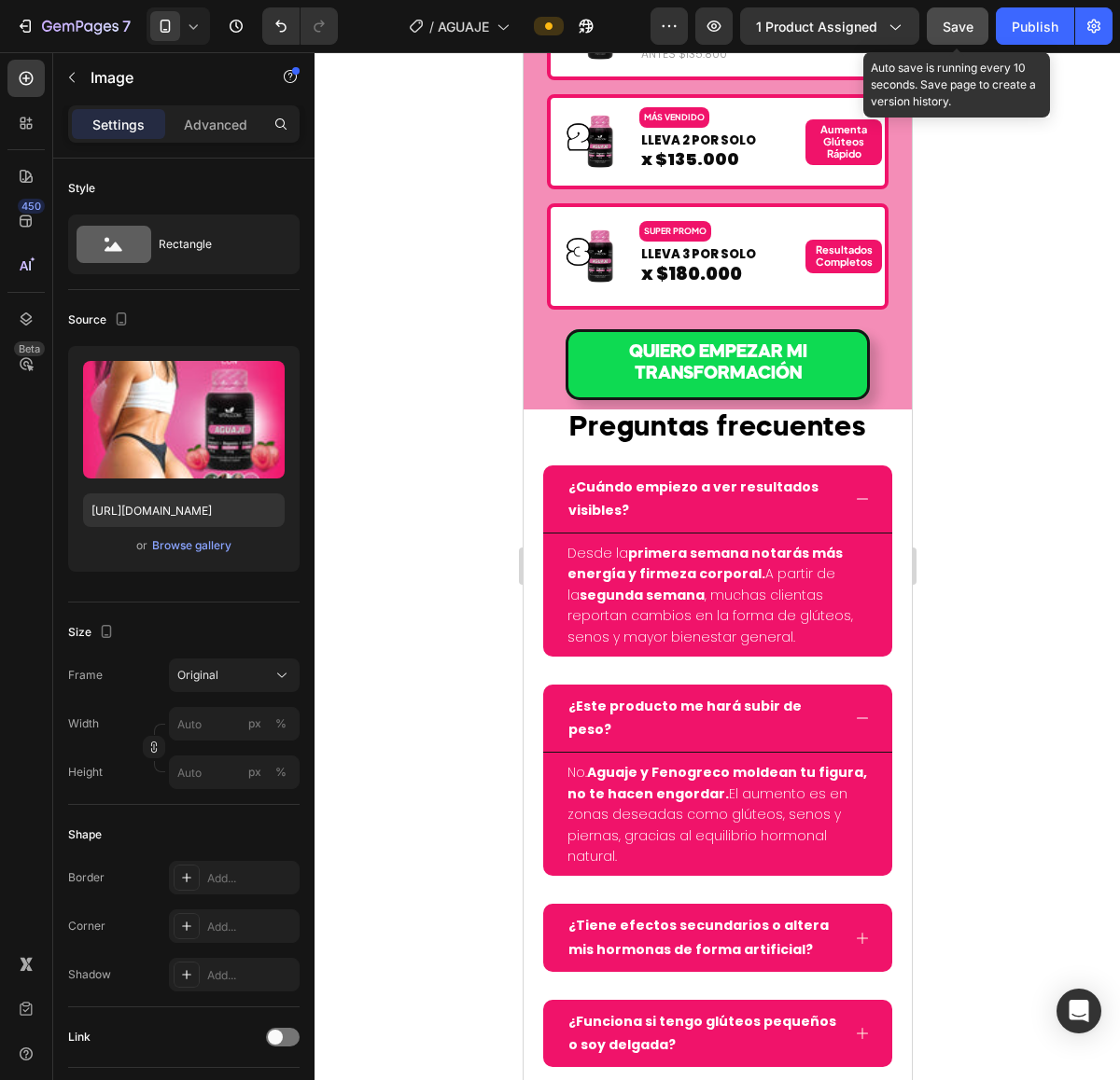
scroll to position [0, 0]
click at [944, 18] on span "Save" at bounding box center [958, 26] width 31 height 16
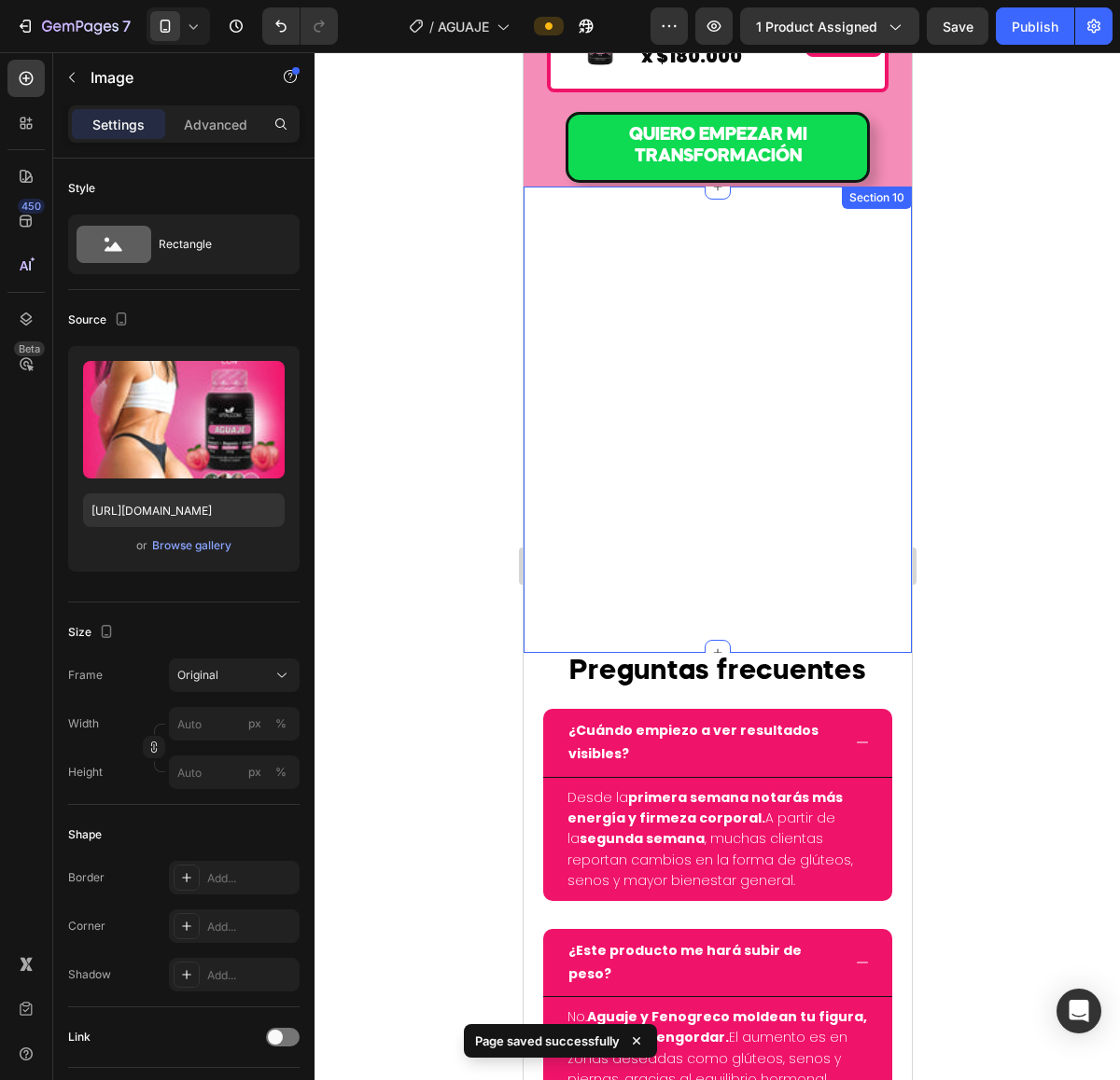
scroll to position [8513, 0]
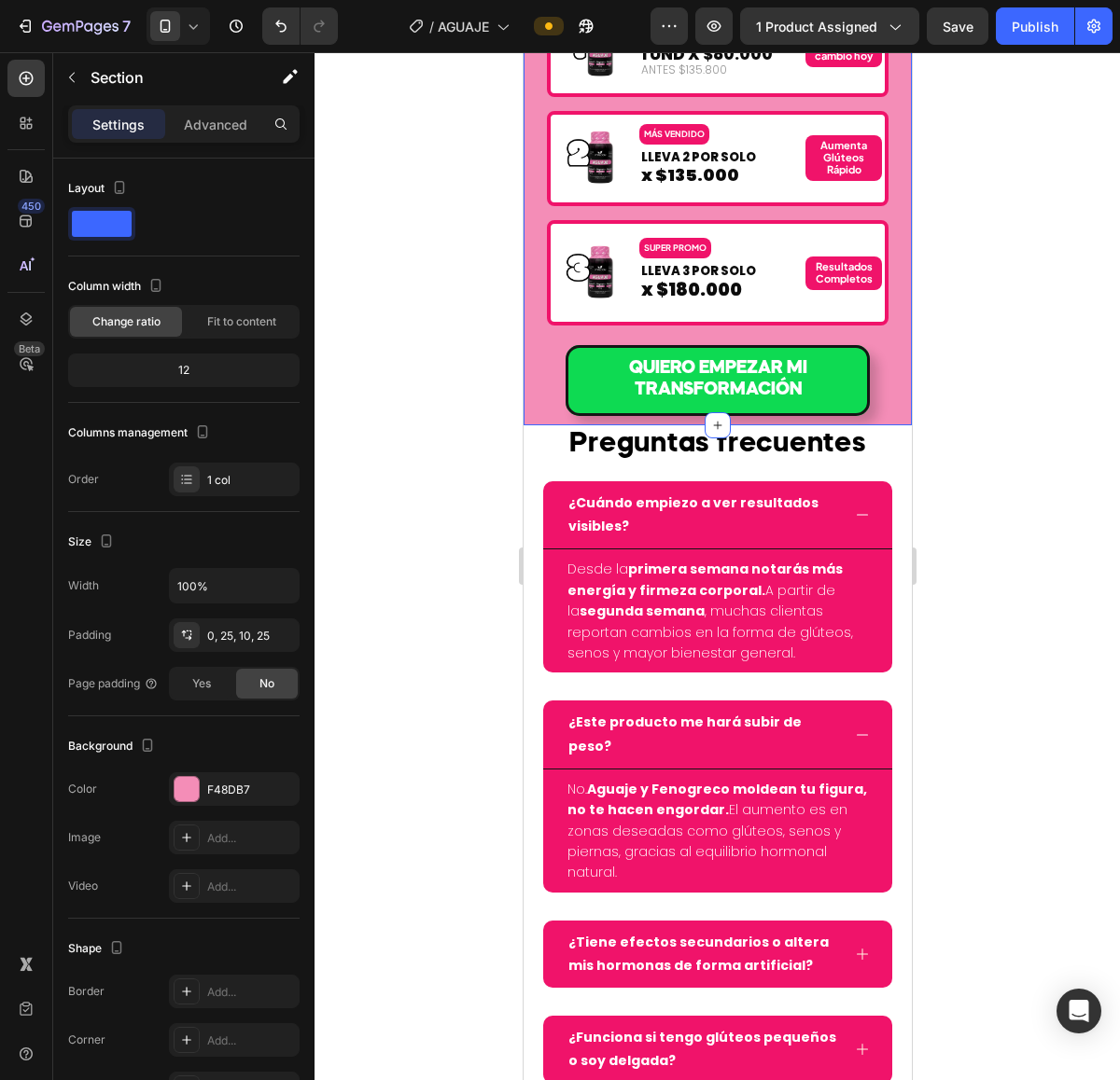
drag, startPoint x: 1043, startPoint y: 356, endPoint x: 545, endPoint y: 280, distance: 503.8
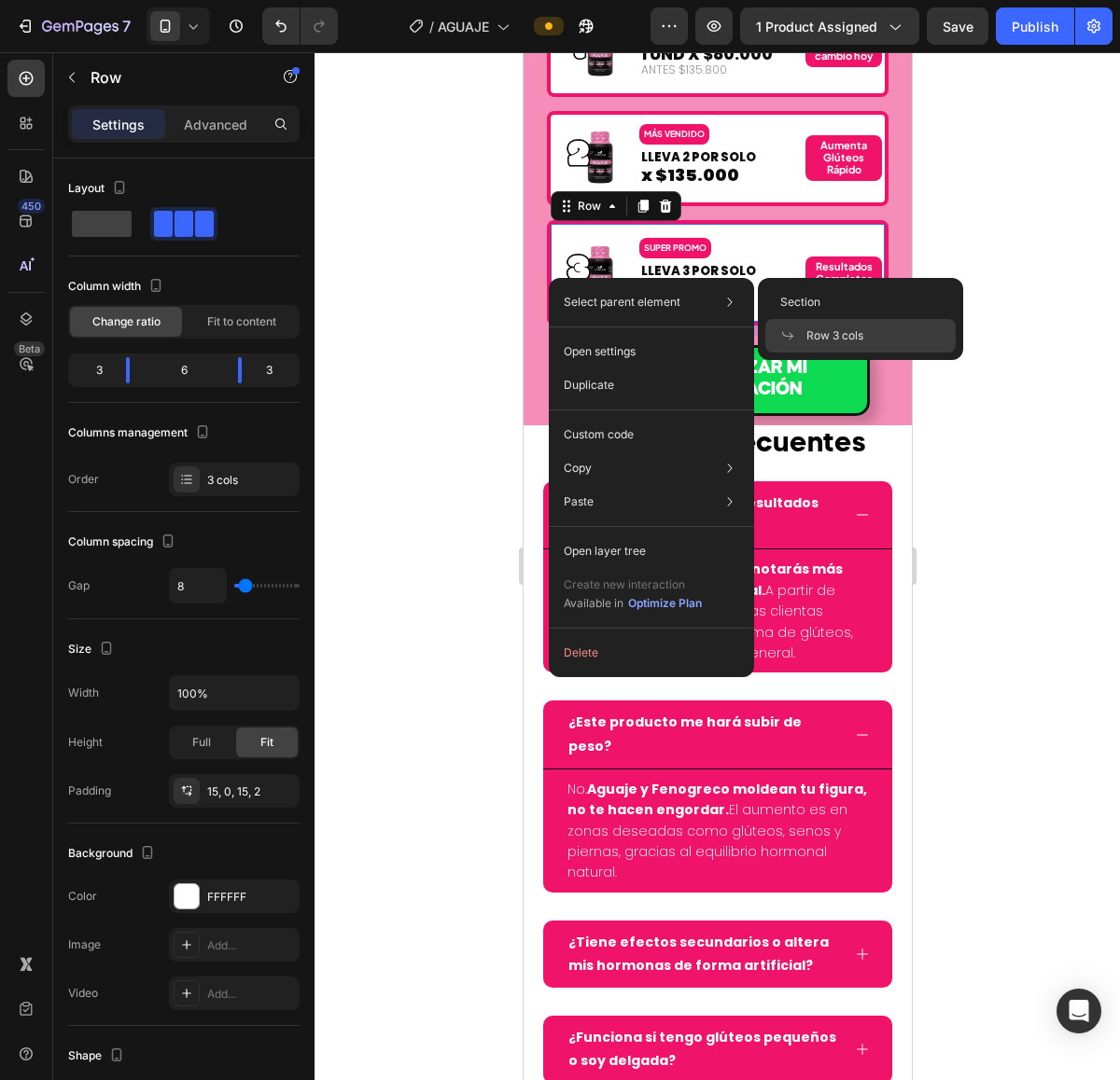
click at [611, 290] on div "Select parent element Section Row 3 cols" at bounding box center [652, 302] width 190 height 34
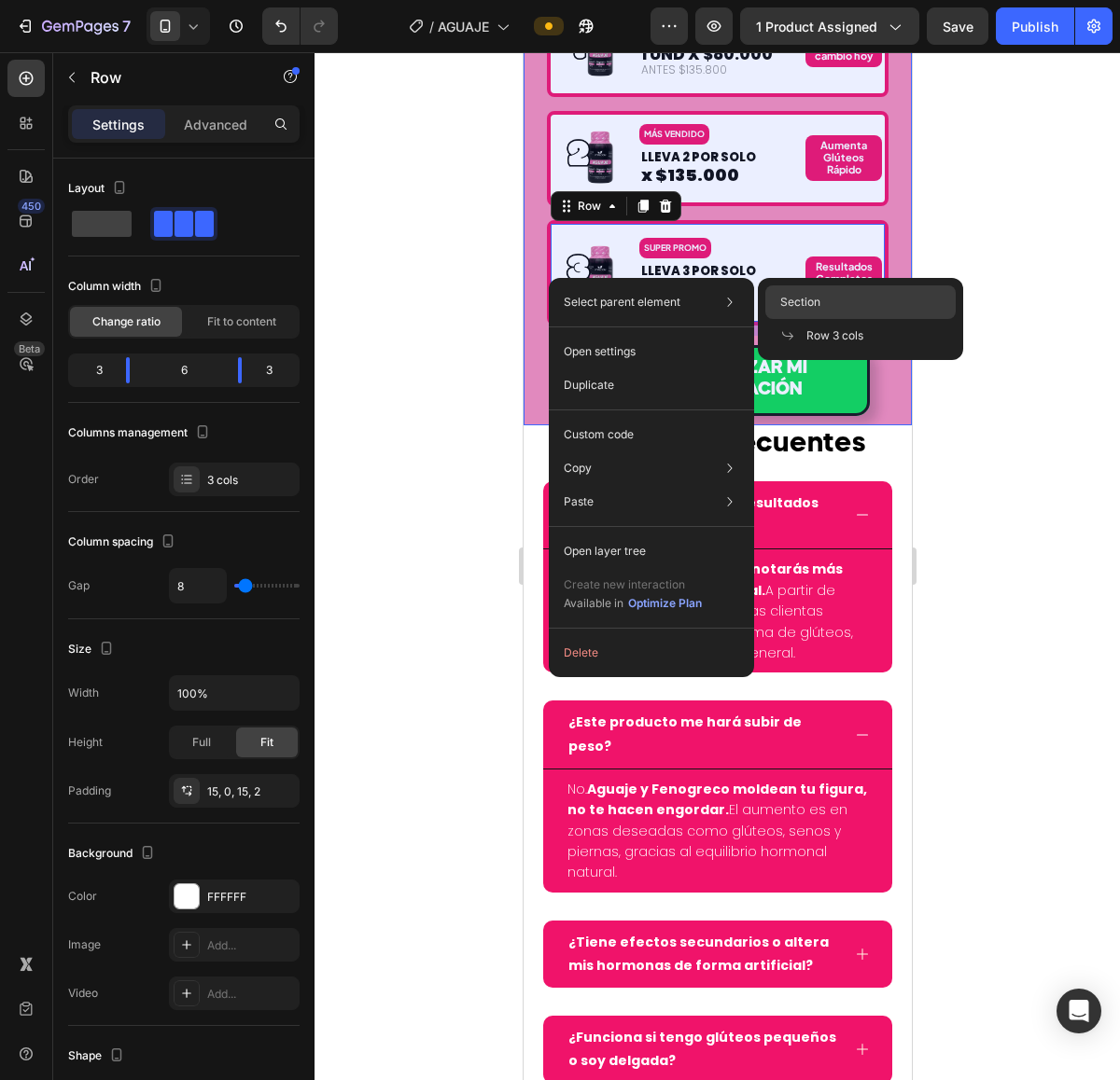
click at [793, 294] on span "Section" at bounding box center [799, 302] width 40 height 16
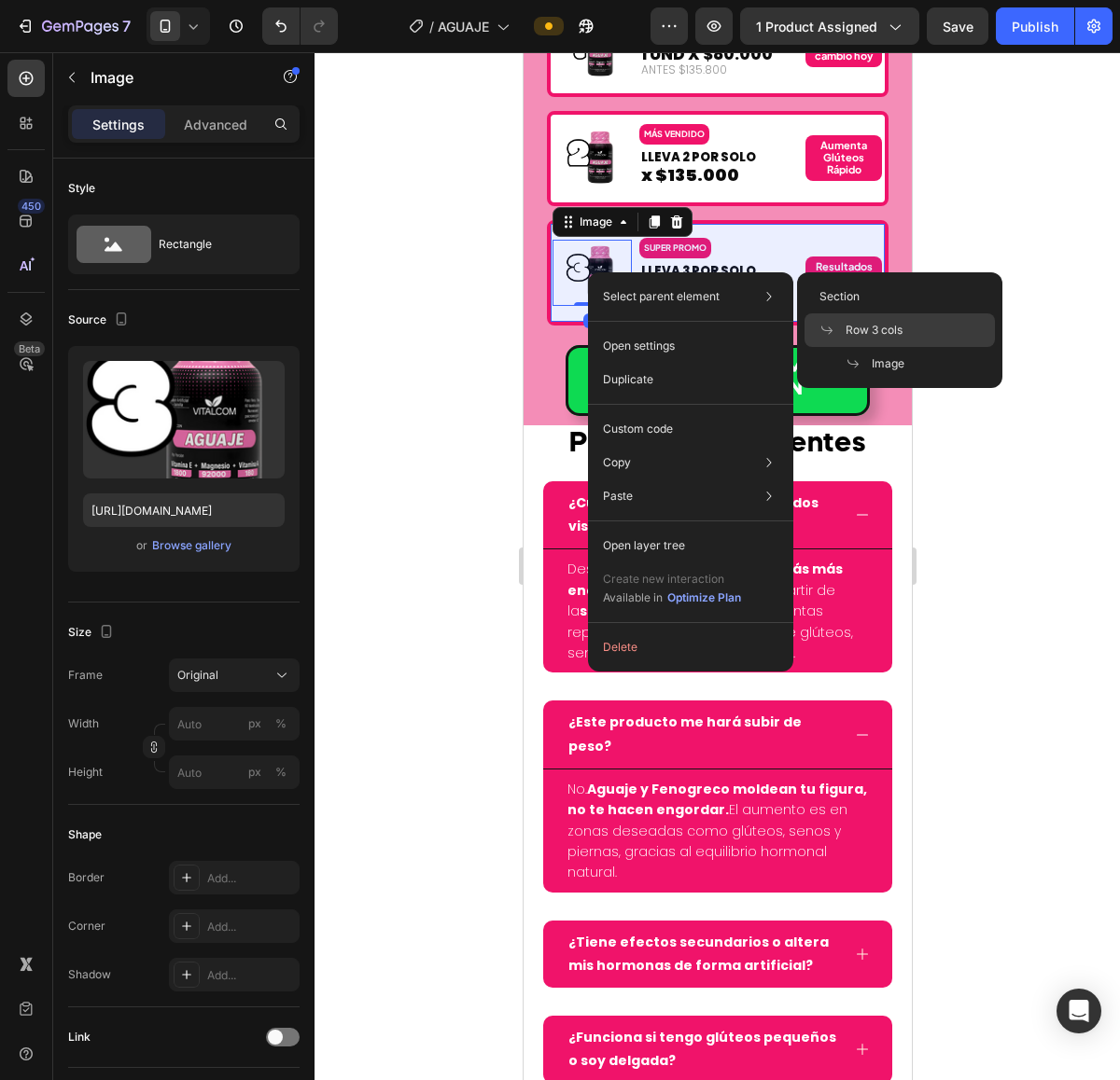
click at [826, 324] on icon at bounding box center [826, 330] width 15 height 15
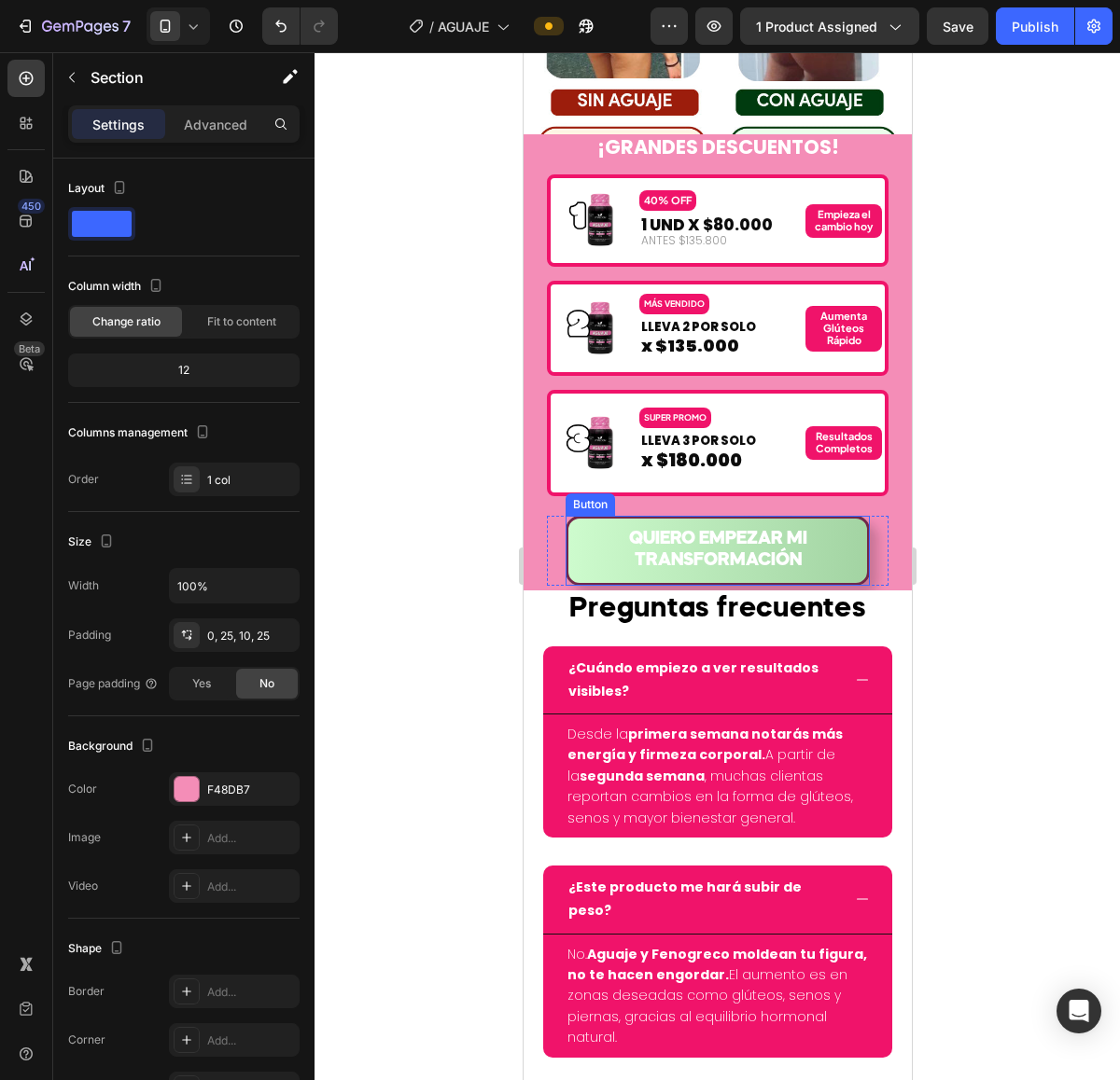
scroll to position [6880, 0]
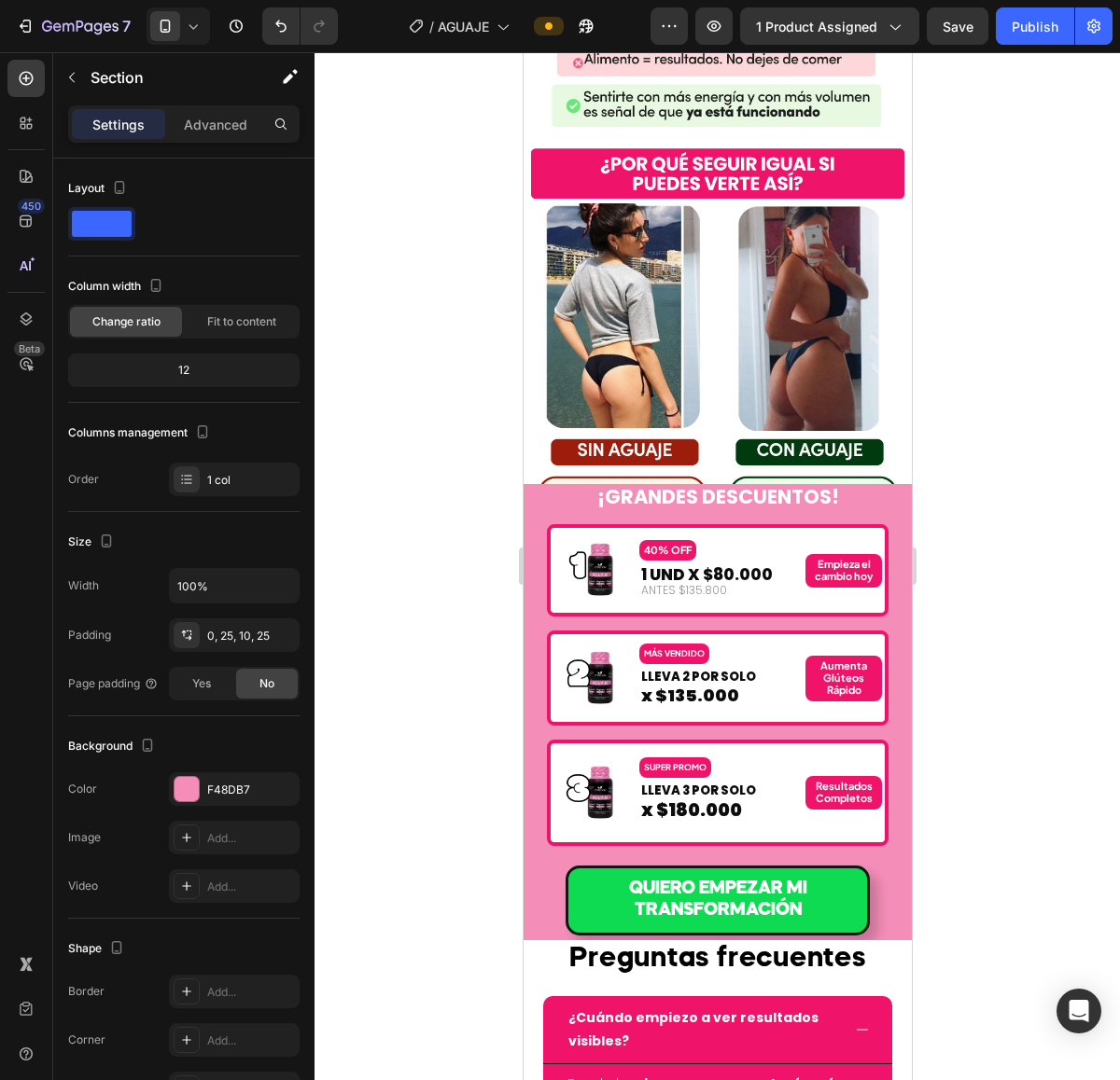
click at [624, 511] on div "¡GRANDES DESCUENTOS! Heading Image 40% OFF Text Block 1 UND X $80.000 Text Bloc…" at bounding box center [717, 710] width 341 height 452
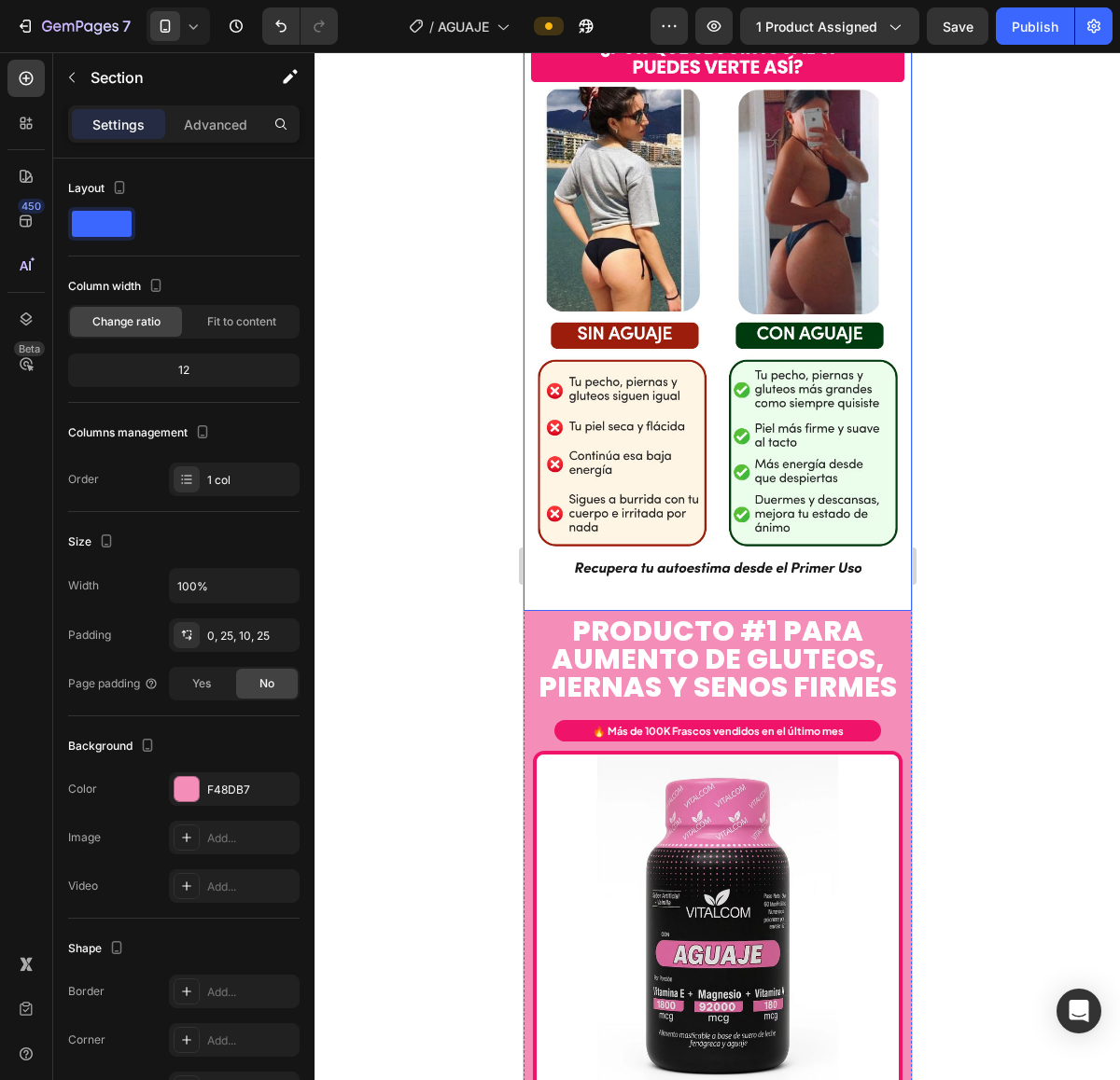
scroll to position [7229, 0]
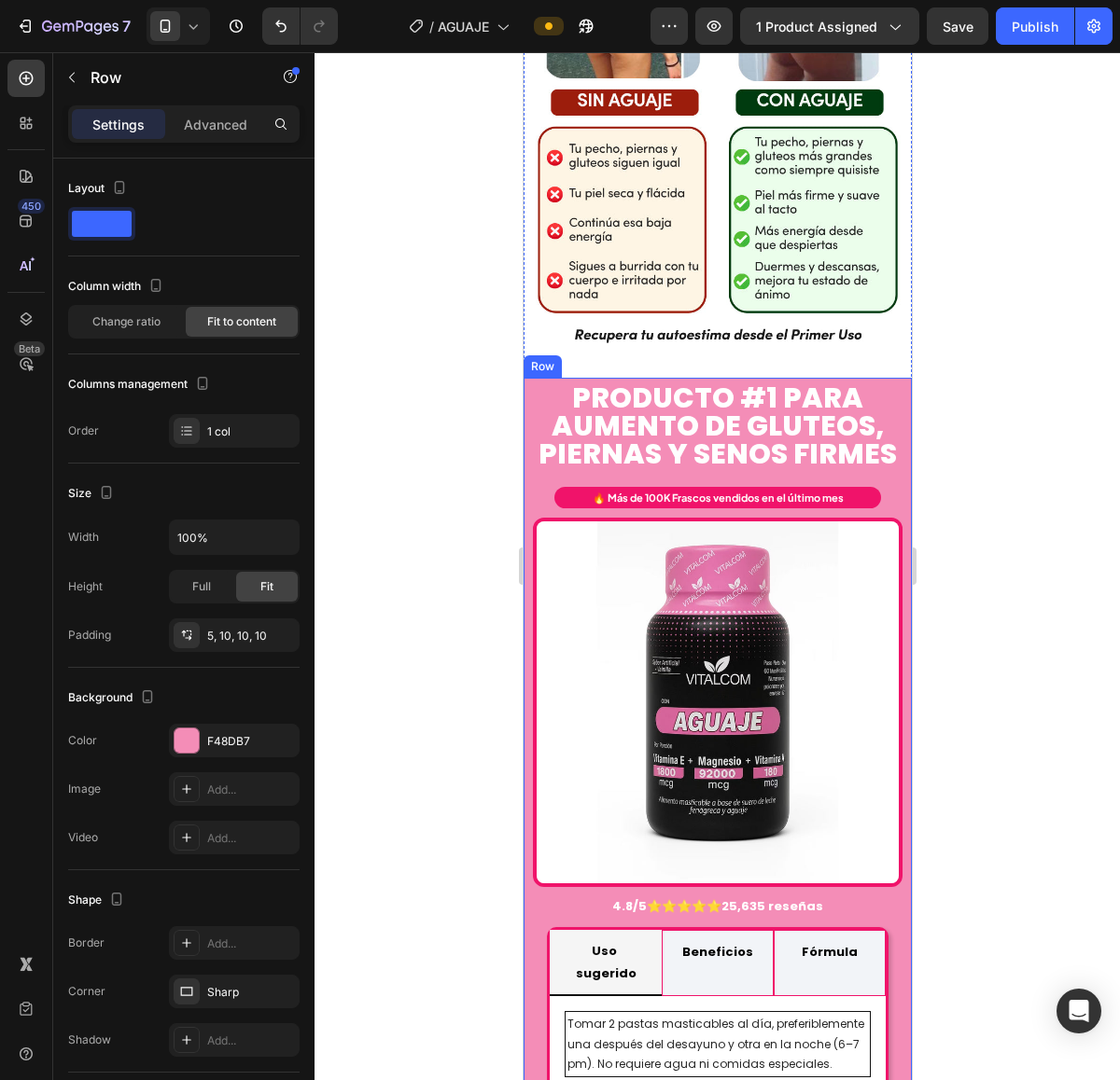
click at [527, 588] on div "PRODUCTO #1 PARA AUMENTO DE GLUTEOs, PIERNAS y senos firmes Heading 🔥 Más de 10…" at bounding box center [717, 746] width 388 height 736
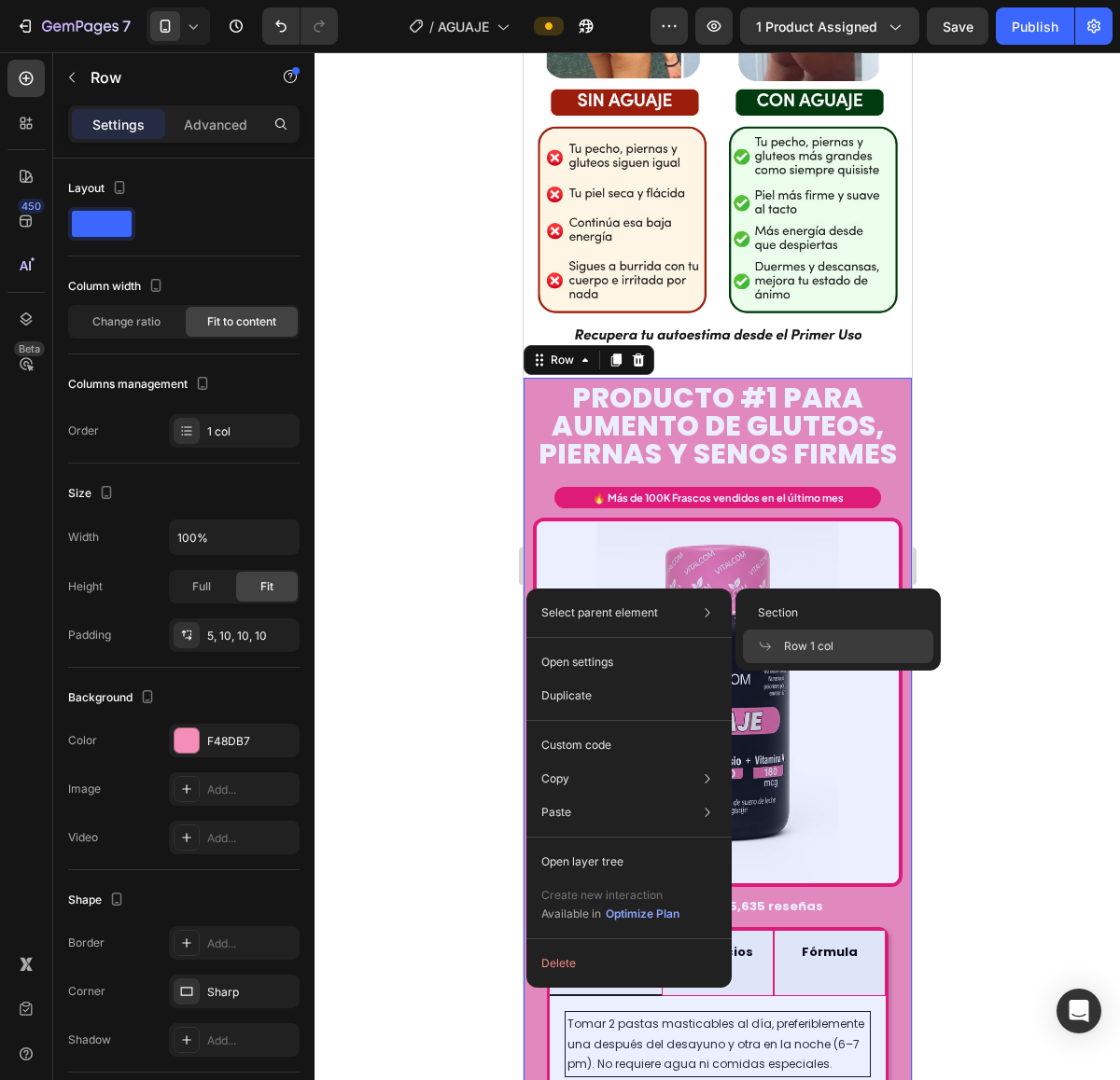
click at [775, 634] on div "Row 1 col" at bounding box center [838, 647] width 190 height 34
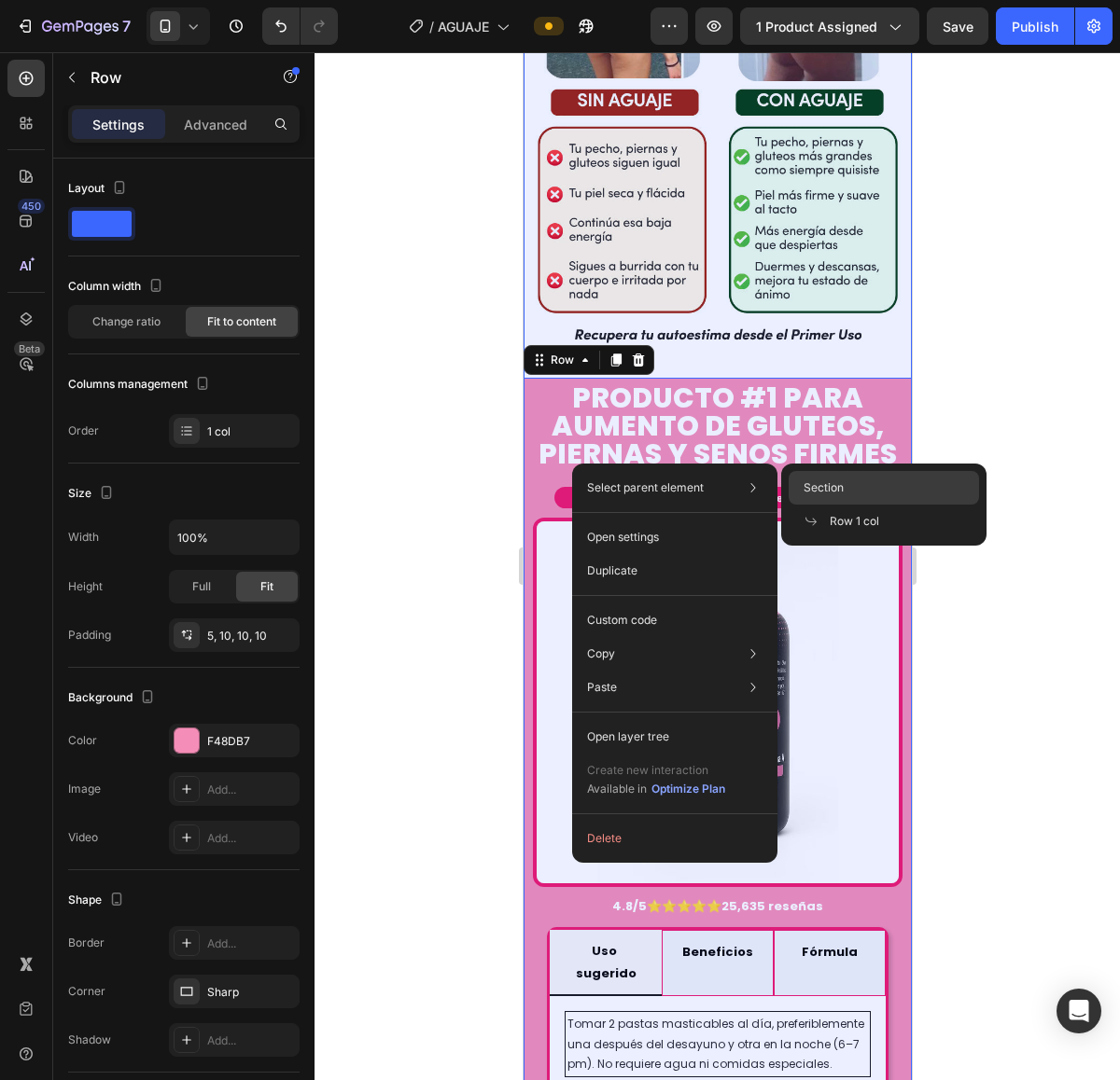
click at [815, 481] on span "Section" at bounding box center [823, 488] width 40 height 16
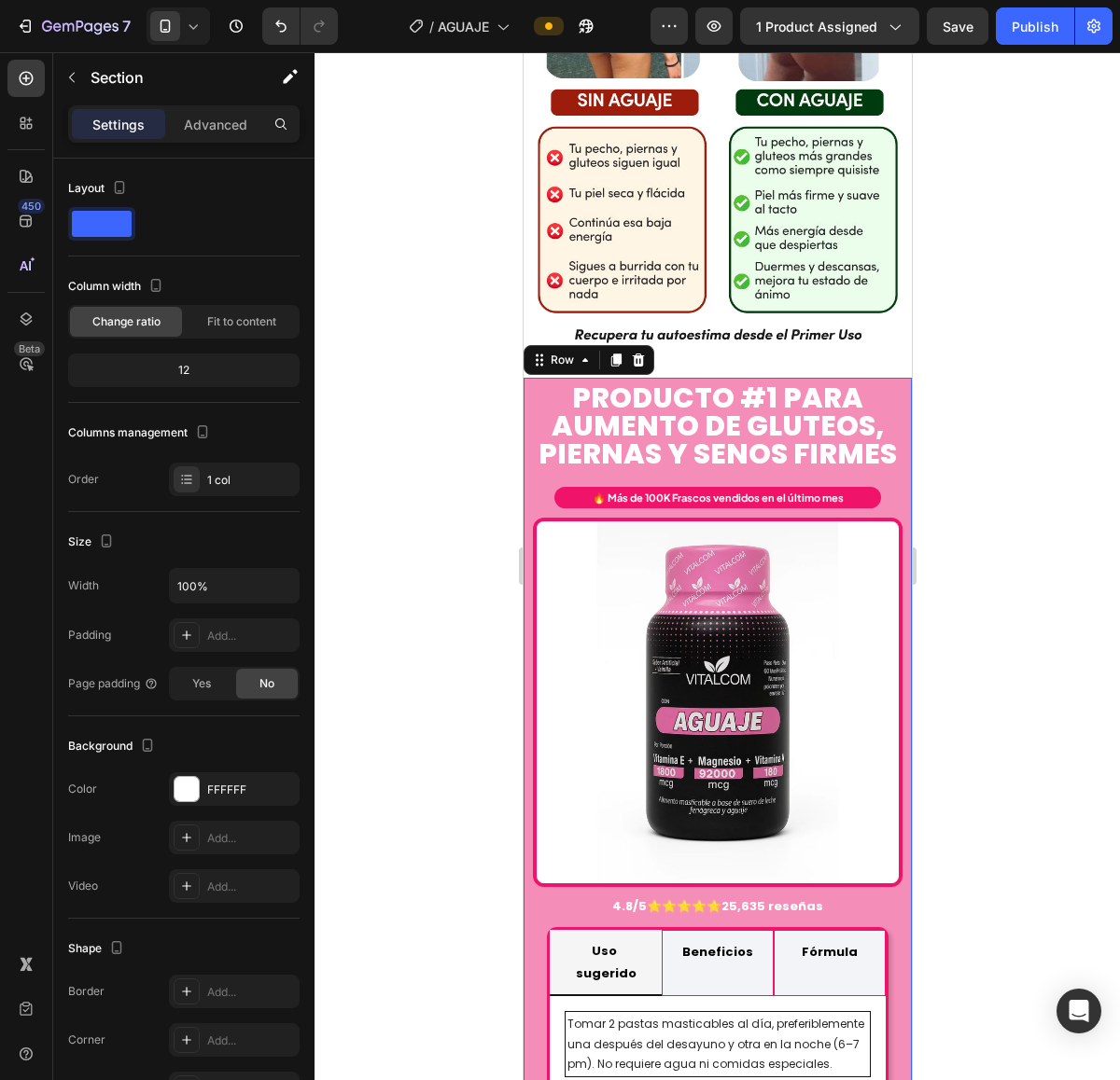
click at [528, 490] on div "PRODUCTO #1 PARA AUMENTO DE GLUTEOs, PIERNAS y senos firmes Heading 🔥 Más de 10…" at bounding box center [717, 746] width 388 height 736
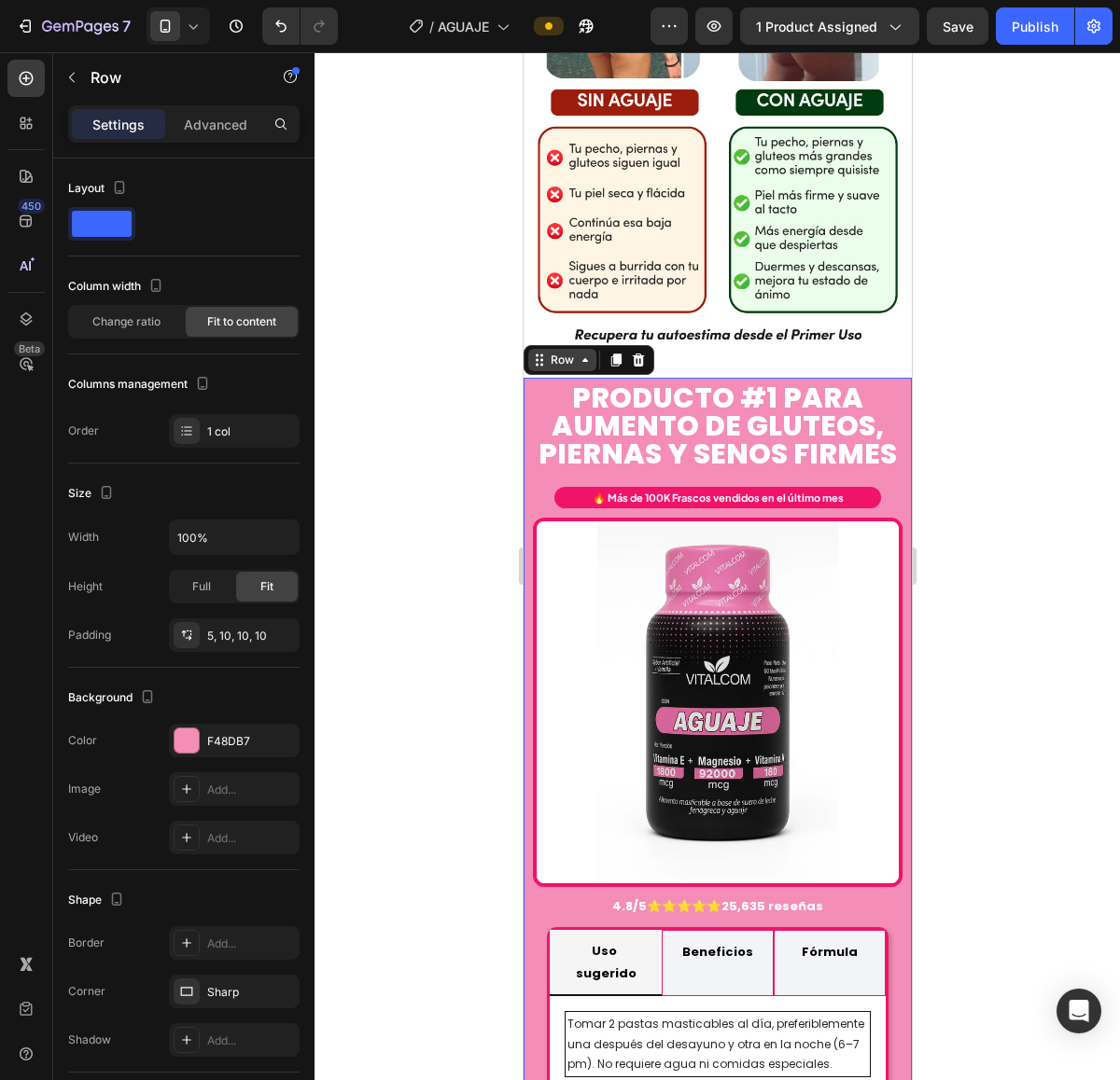
click at [559, 371] on div "Row" at bounding box center [561, 360] width 68 height 22
click at [561, 368] on div "Row" at bounding box center [561, 360] width 31 height 16
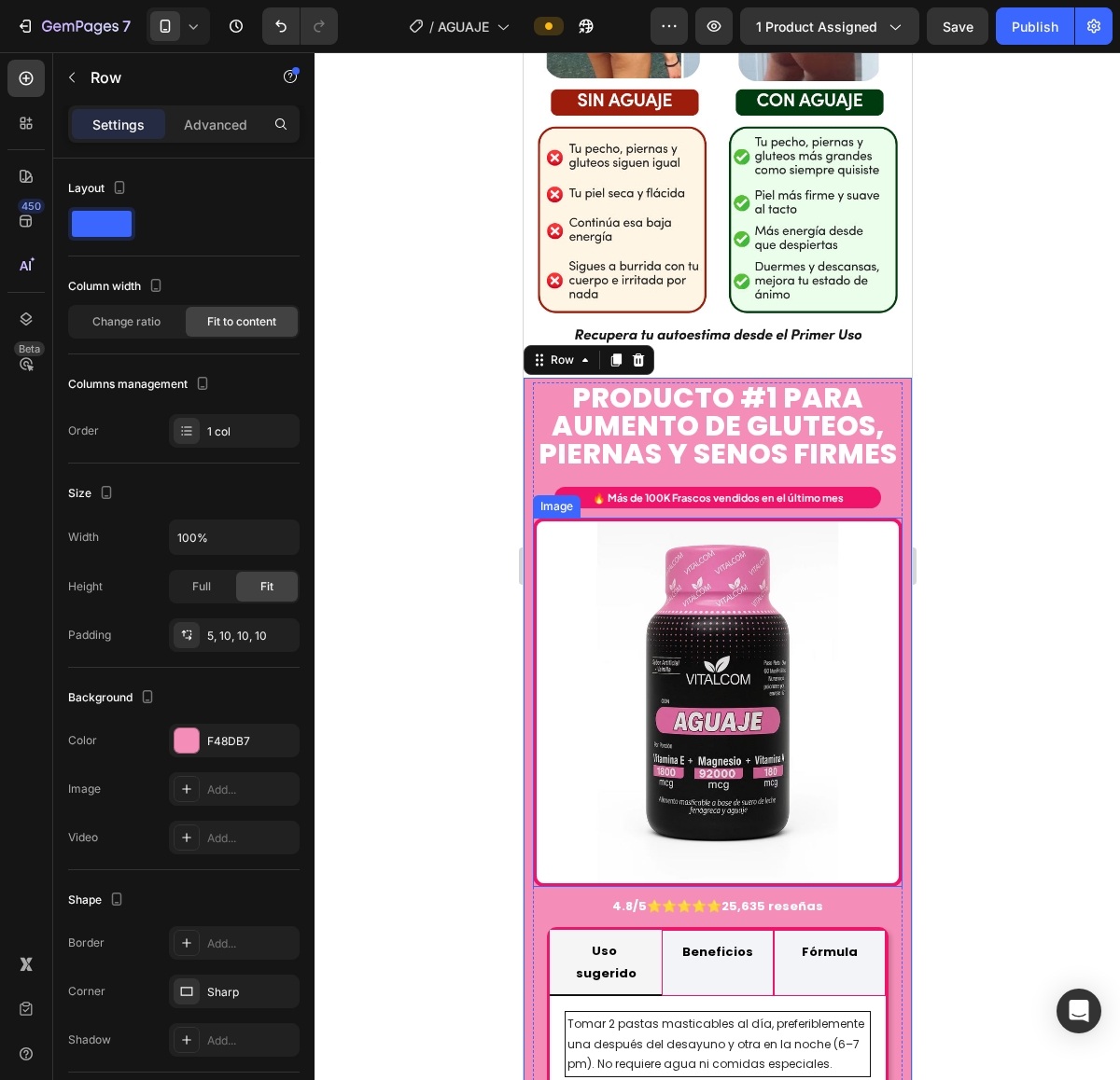
click at [592, 658] on img at bounding box center [716, 702] width 369 height 369
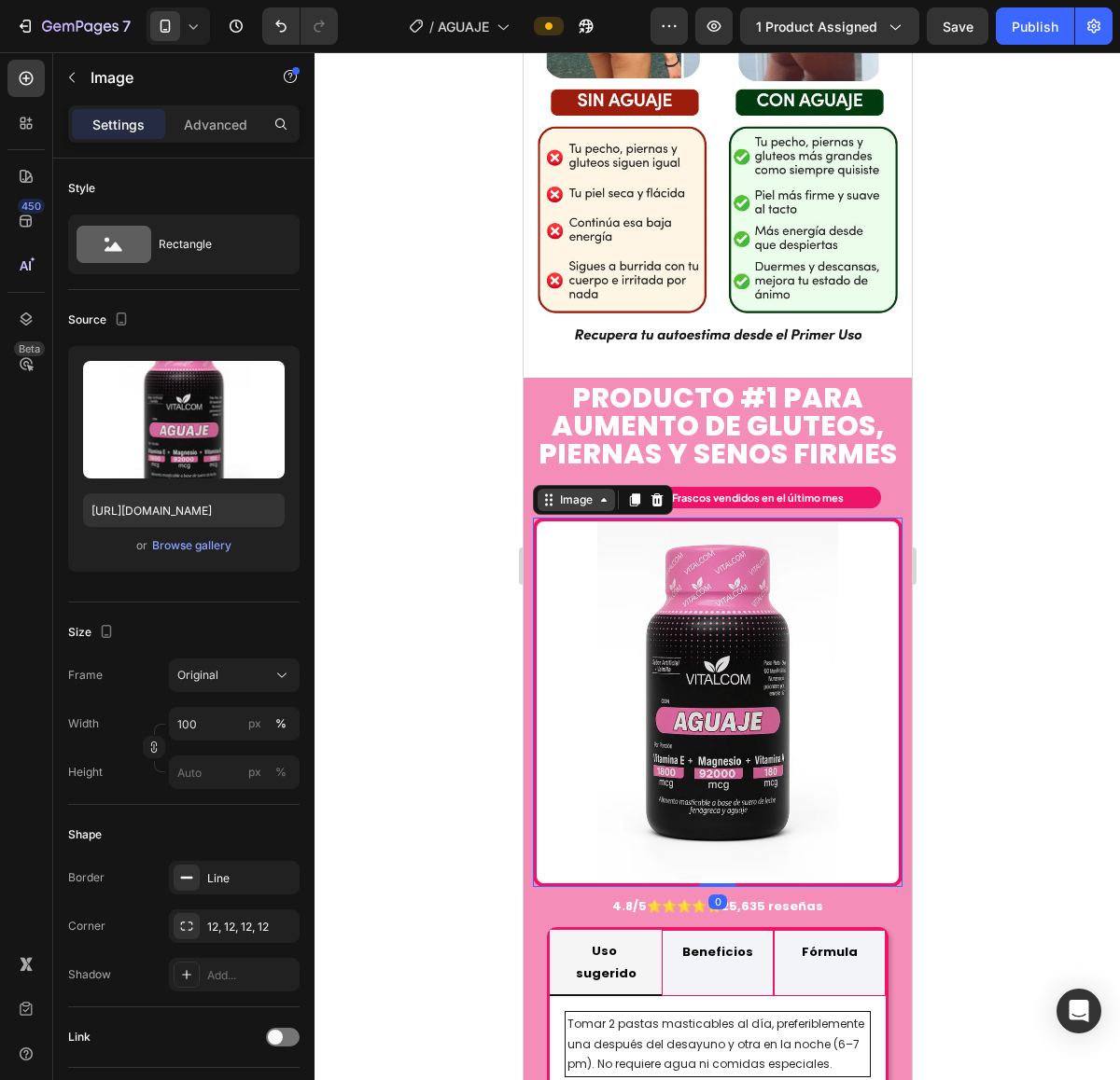
click at [587, 508] on div "Image" at bounding box center [575, 499] width 40 height 16
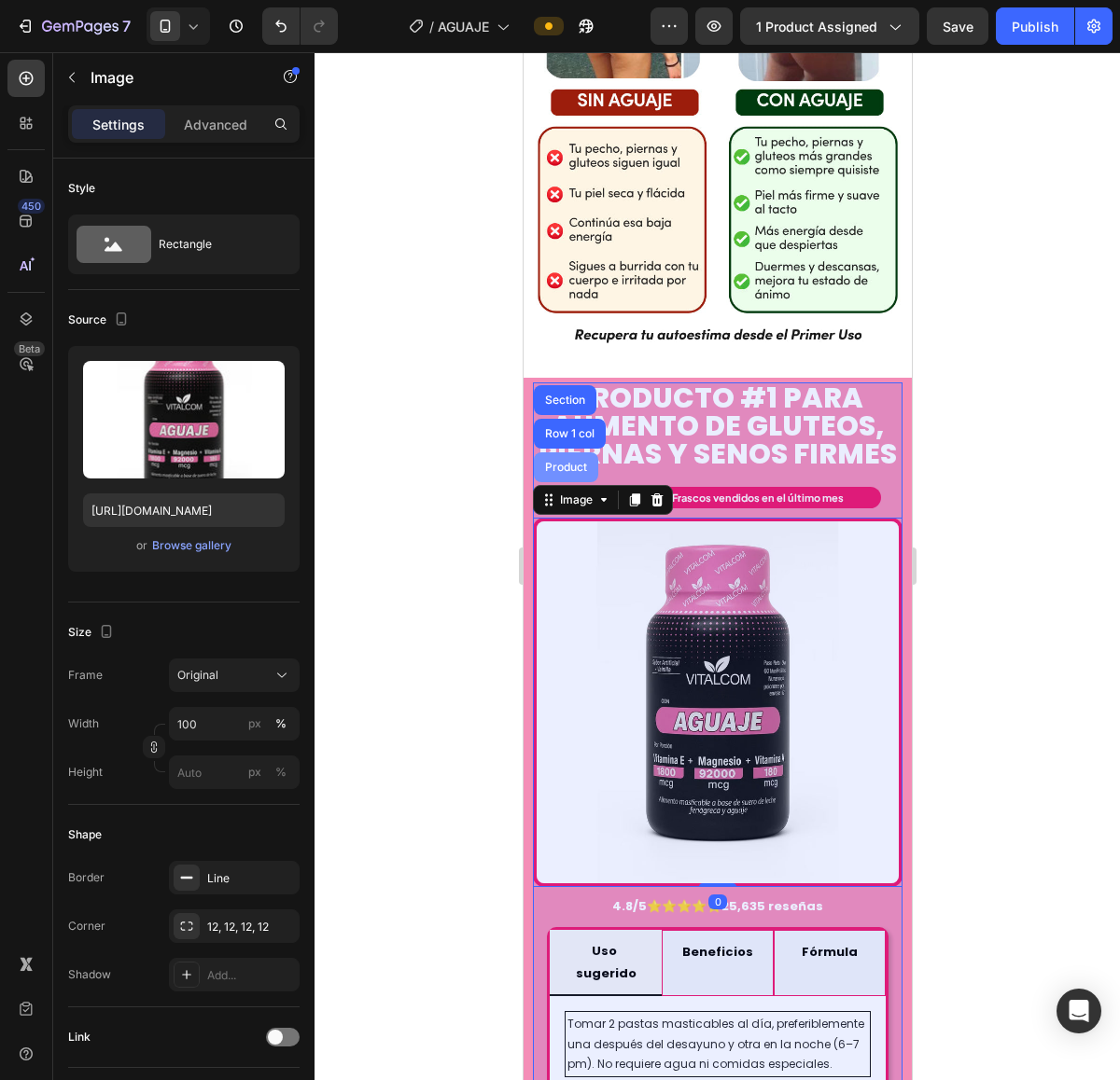
click at [588, 482] on div "Product" at bounding box center [564, 467] width 64 height 30
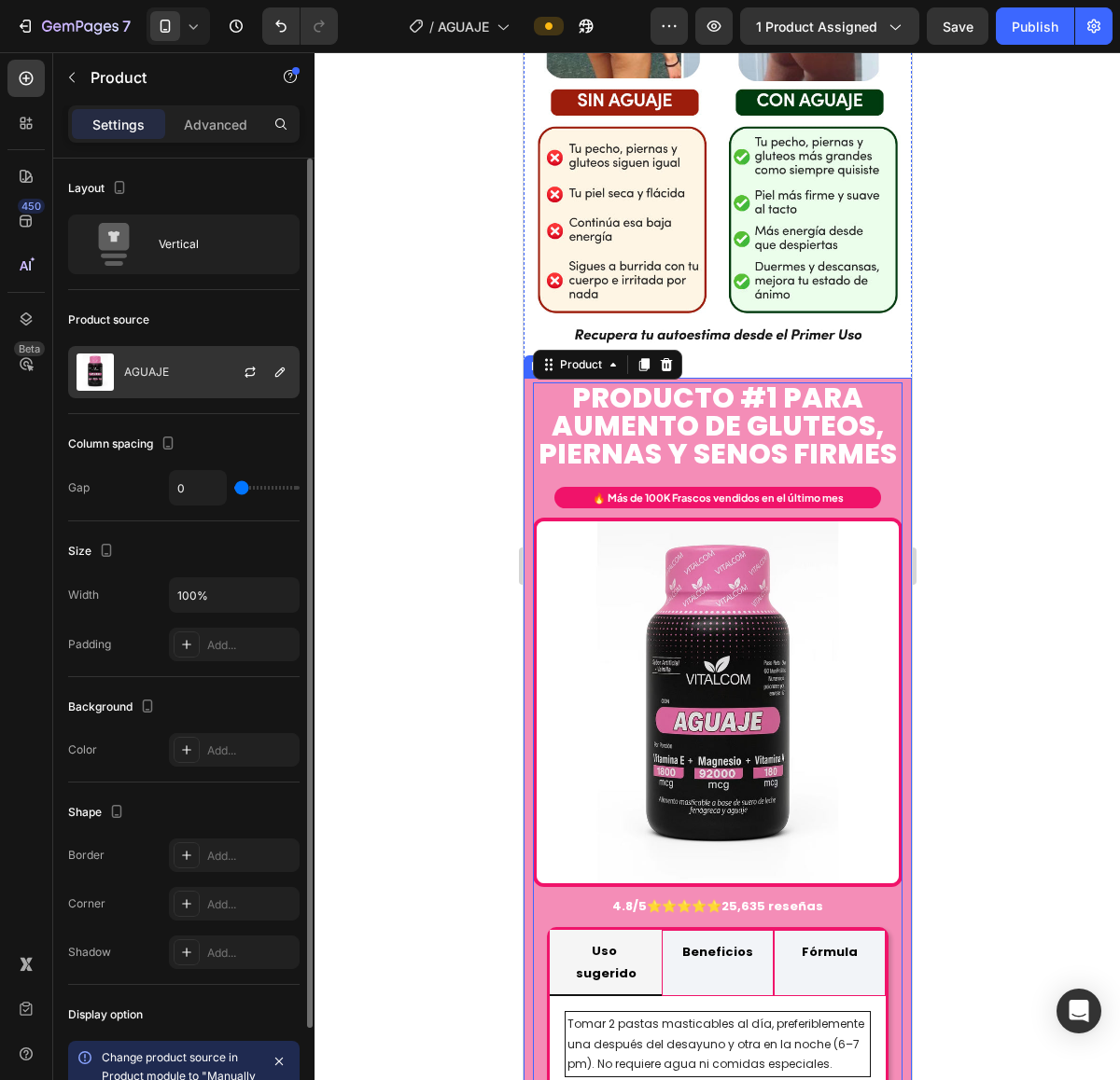
click at [202, 388] on div "AGUAJE" at bounding box center [183, 372] width 232 height 52
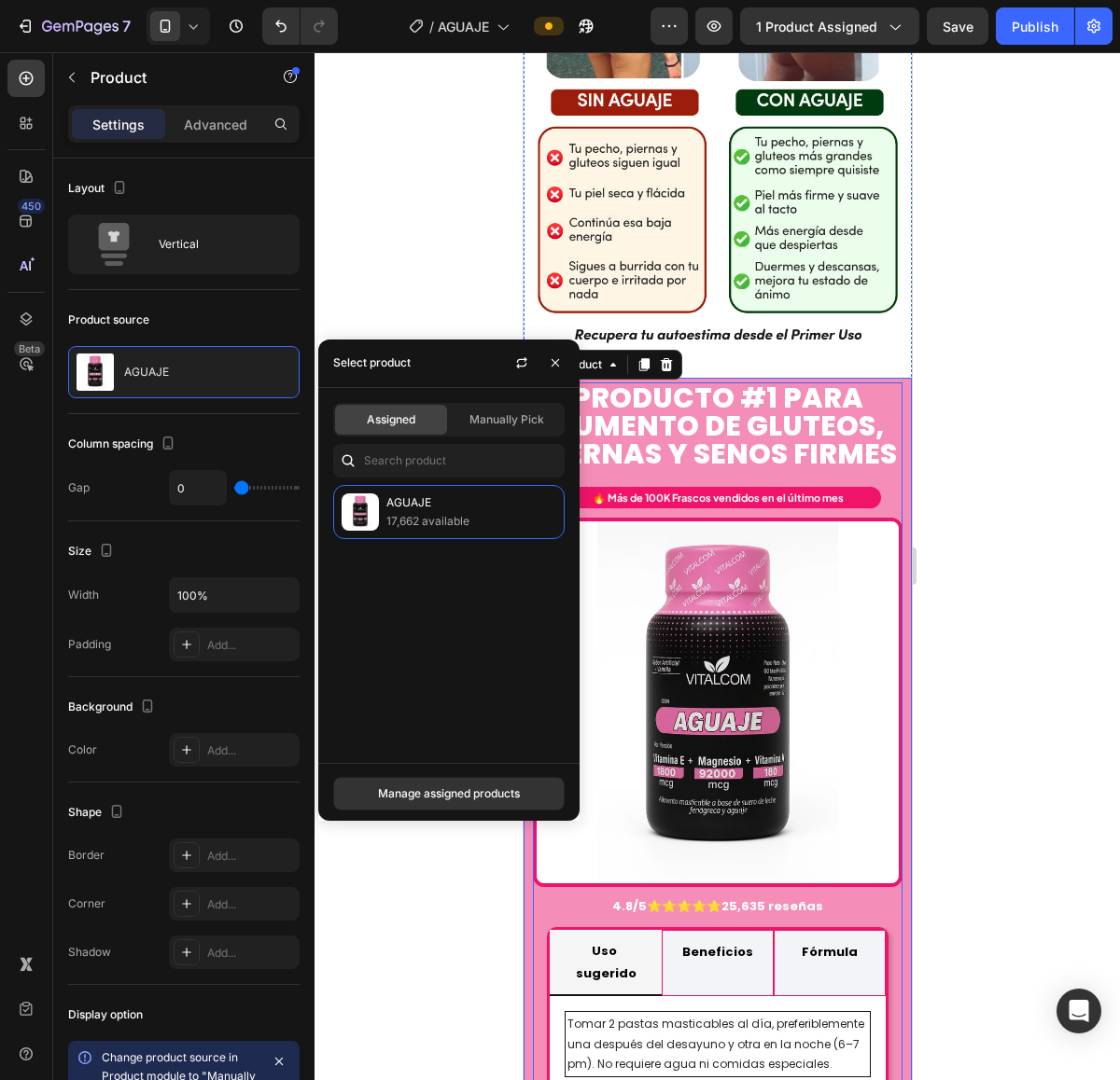
click at [392, 411] on span "Assigned" at bounding box center [391, 419] width 48 height 16
click at [398, 417] on span "Assigned" at bounding box center [391, 419] width 48 height 16
click at [433, 285] on div at bounding box center [717, 566] width 805 height 1028
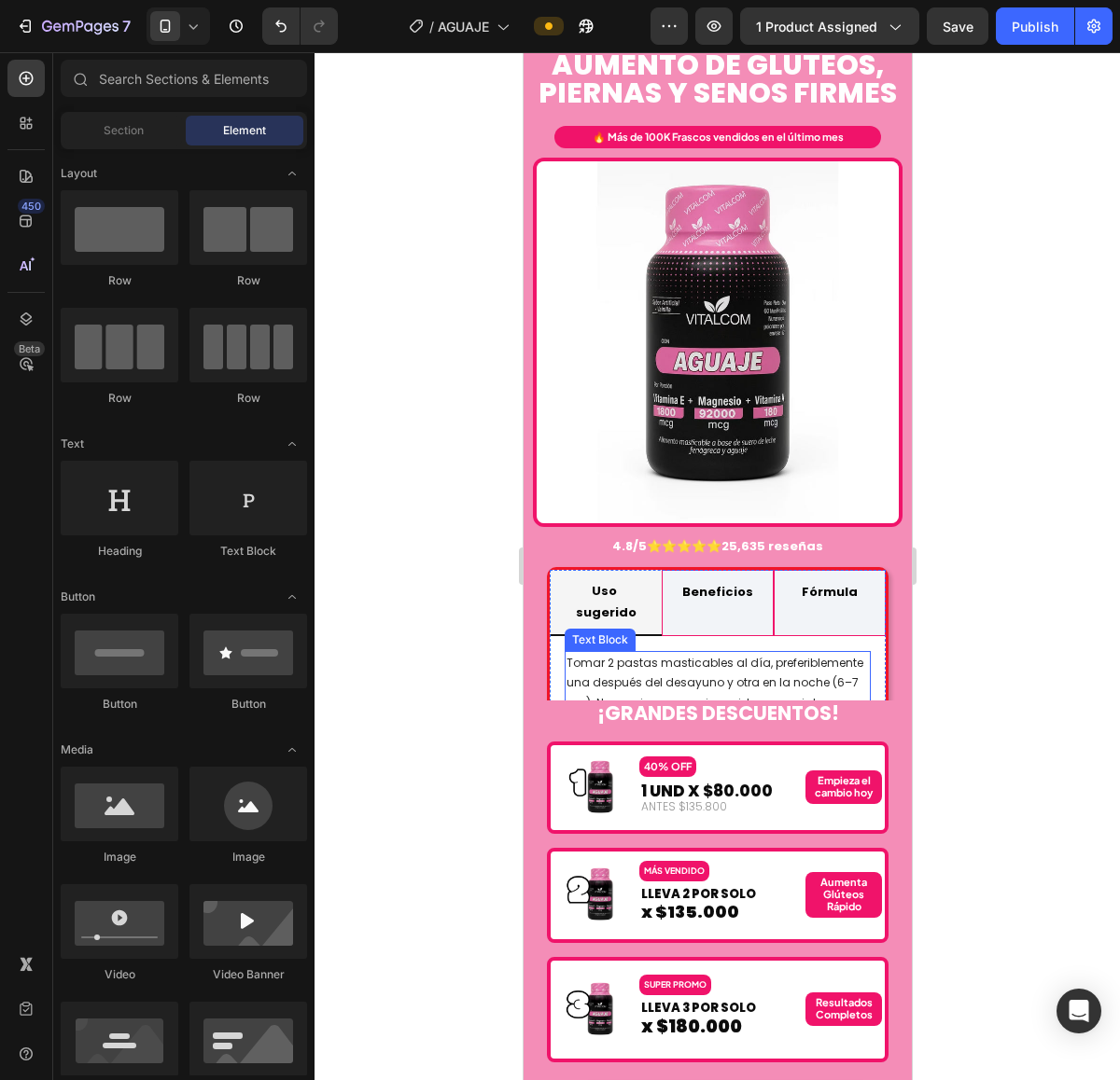
scroll to position [2825, 0]
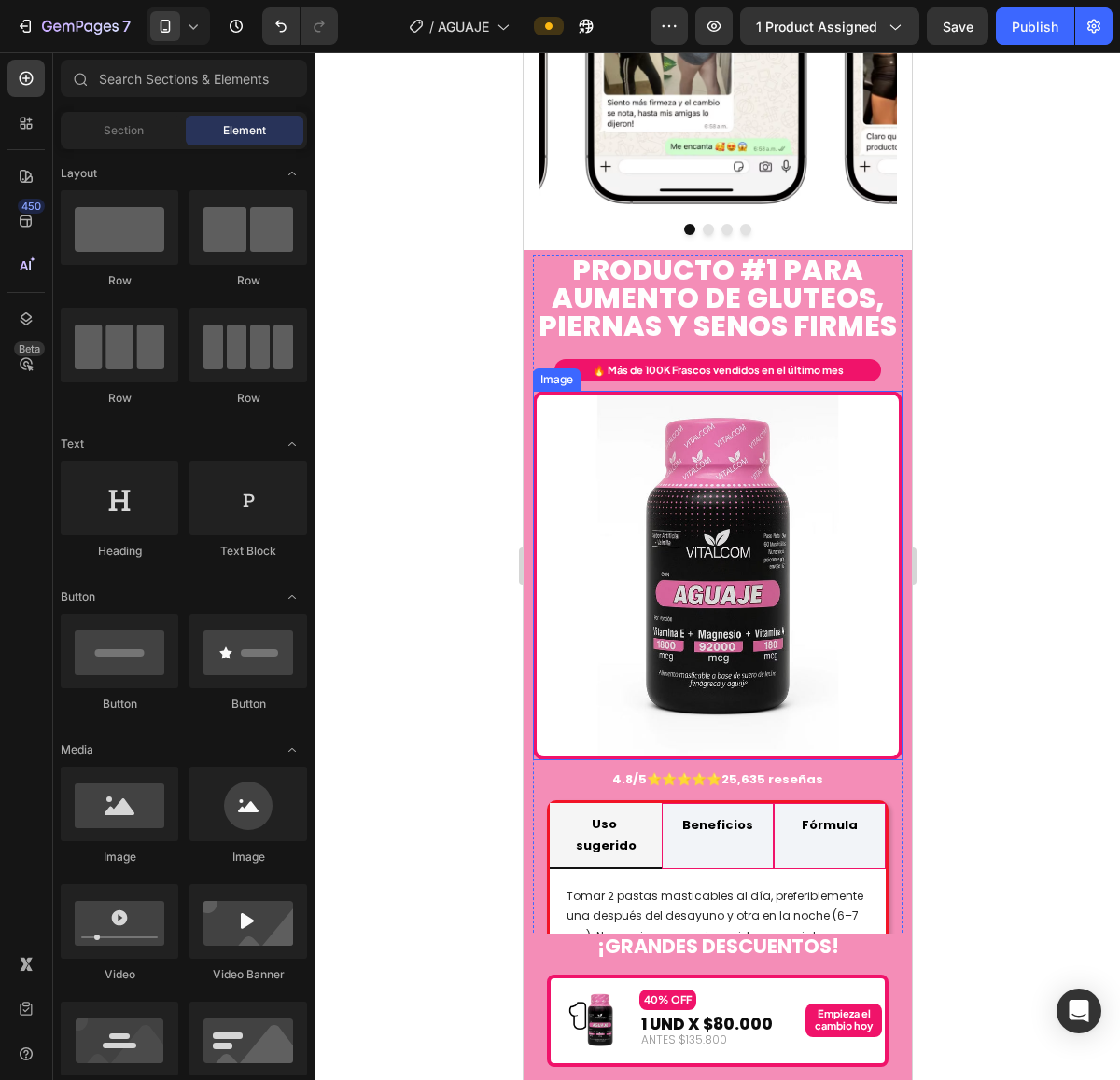
click at [555, 458] on img at bounding box center [716, 575] width 369 height 369
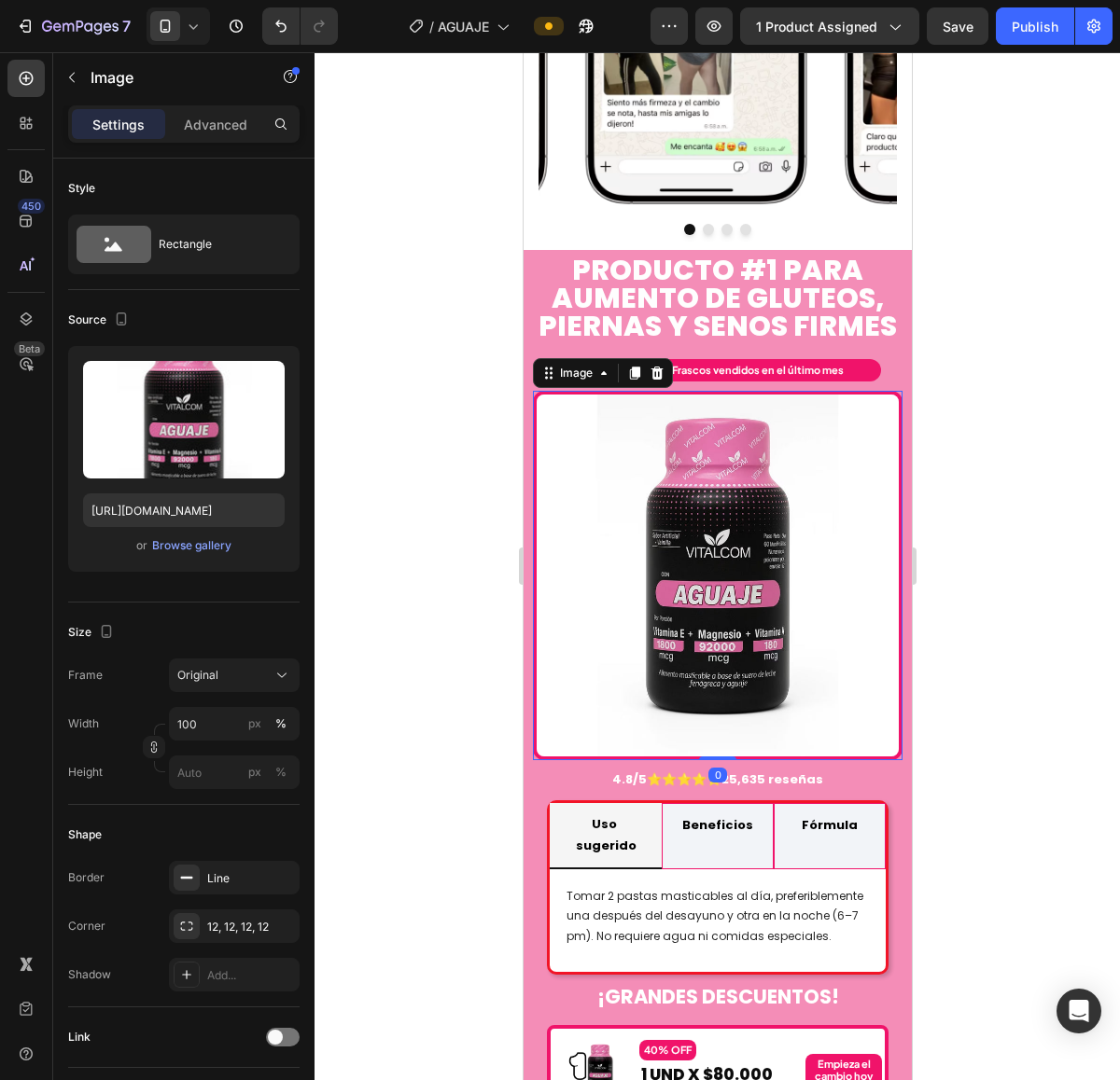
click at [596, 359] on div "Image" at bounding box center [601, 373] width 140 height 30
click at [592, 365] on div "Image" at bounding box center [575, 372] width 40 height 16
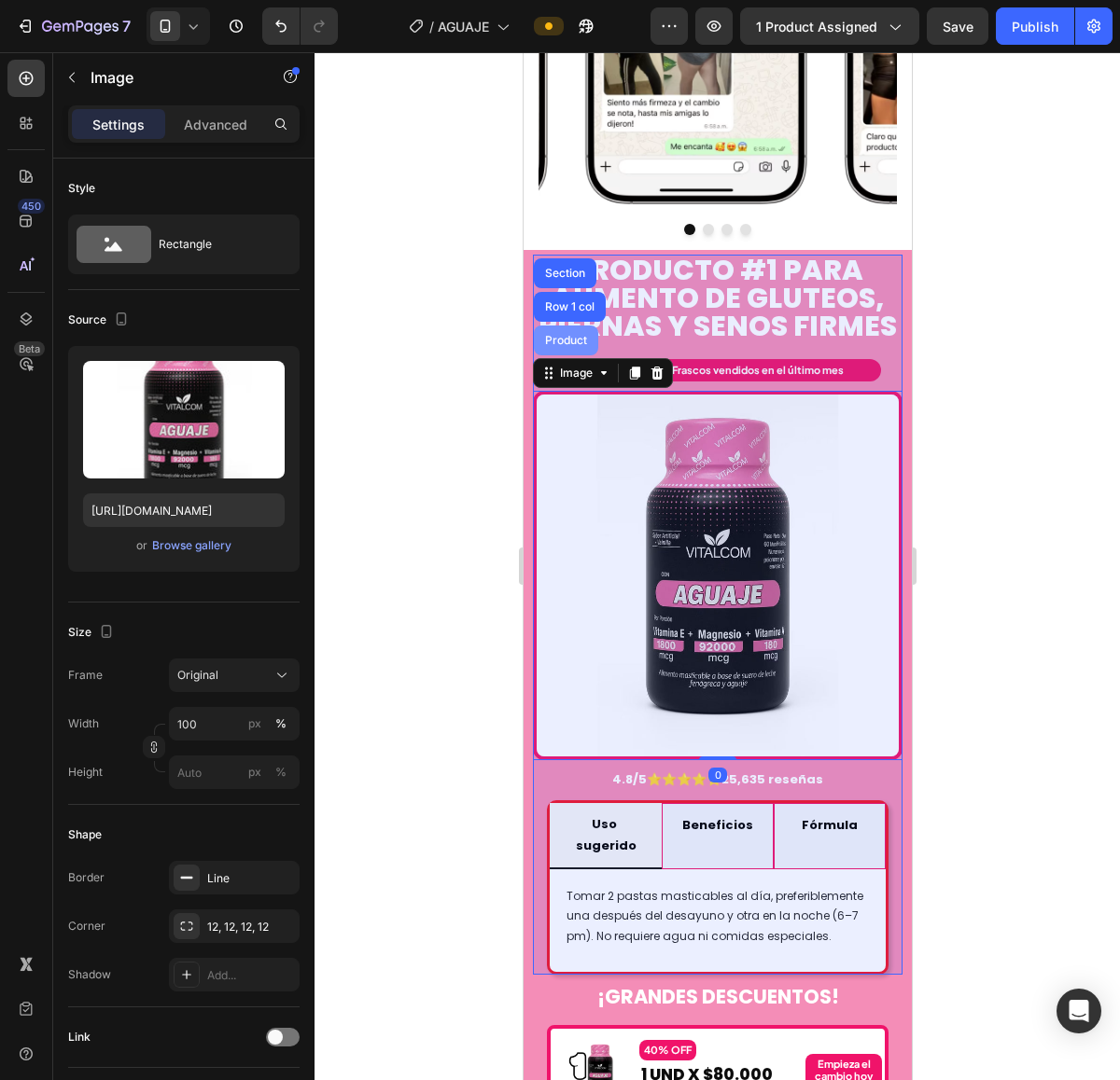
click at [569, 326] on div "Product" at bounding box center [564, 340] width 64 height 30
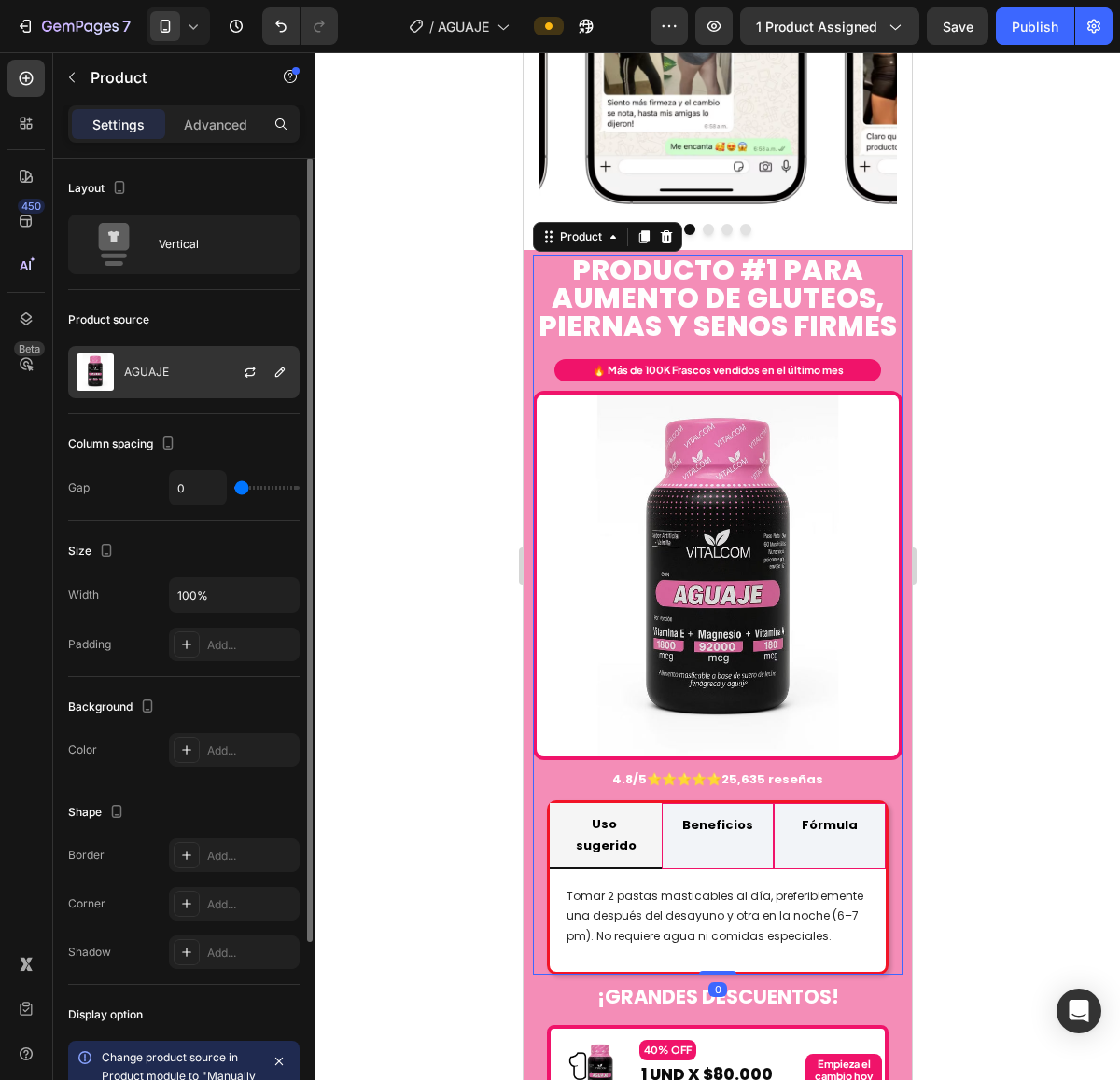
click at [136, 383] on div "AGUAJE" at bounding box center [183, 372] width 232 height 52
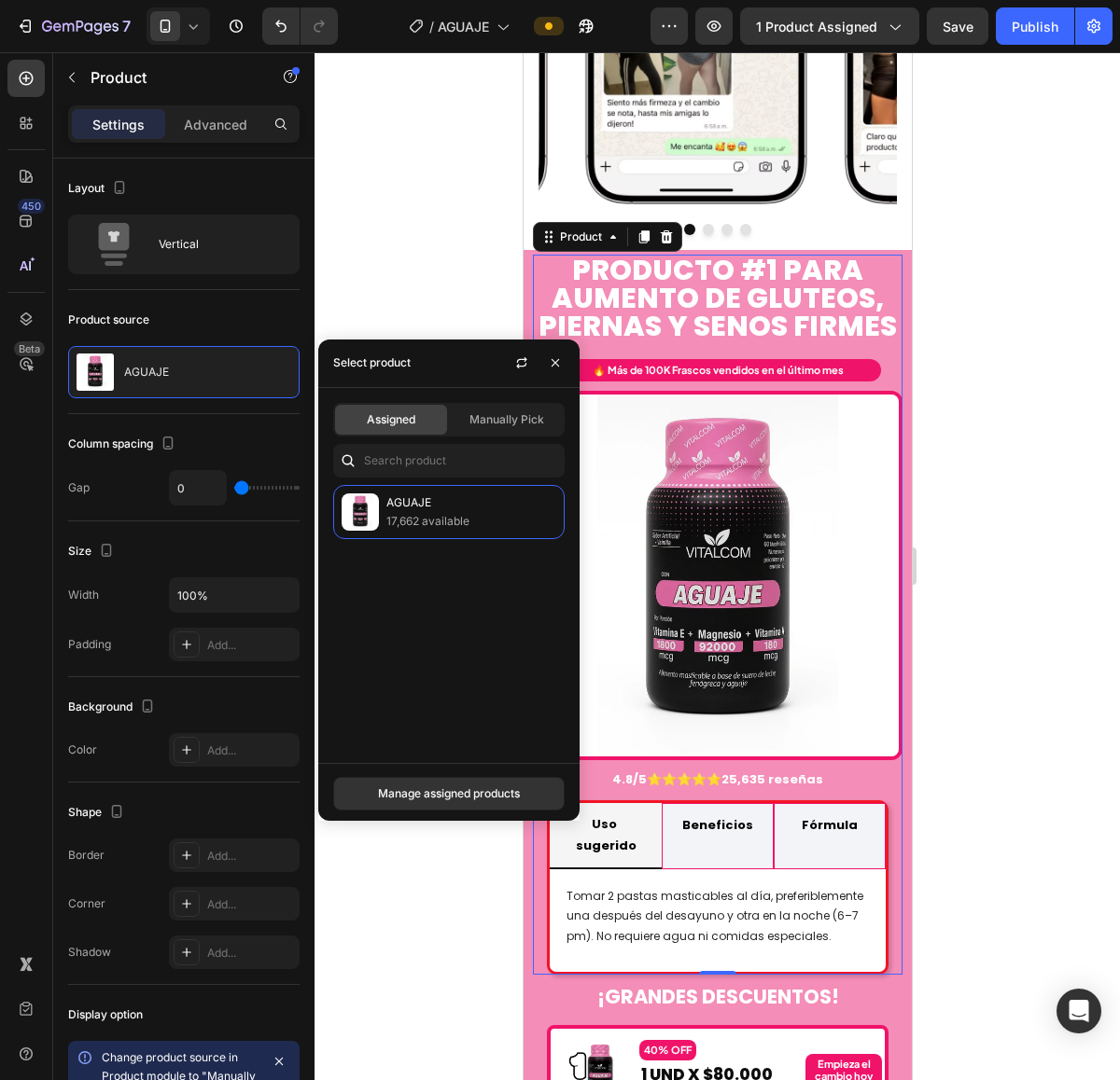
click at [427, 281] on div at bounding box center [717, 566] width 805 height 1028
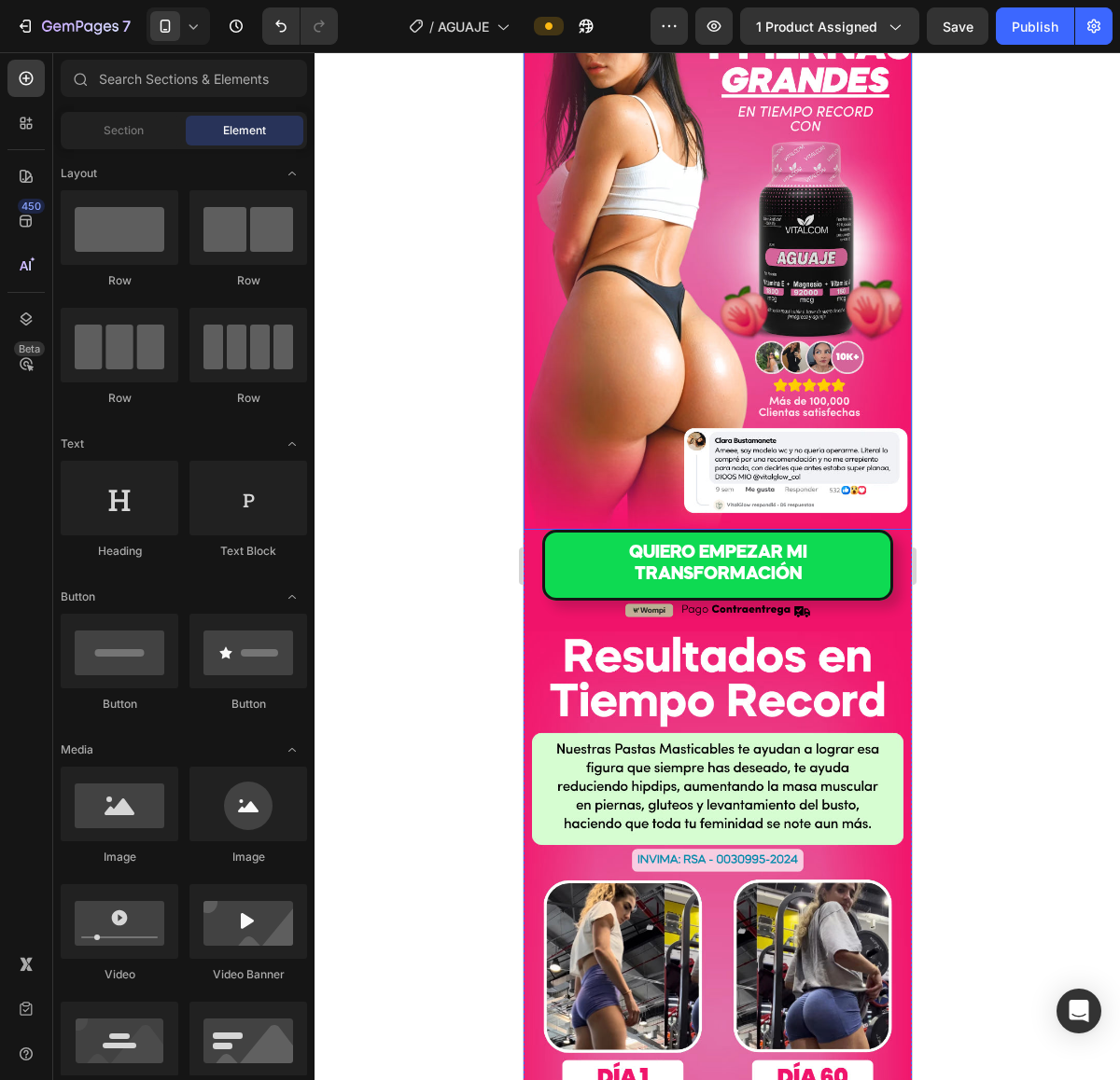
scroll to position [260, 0]
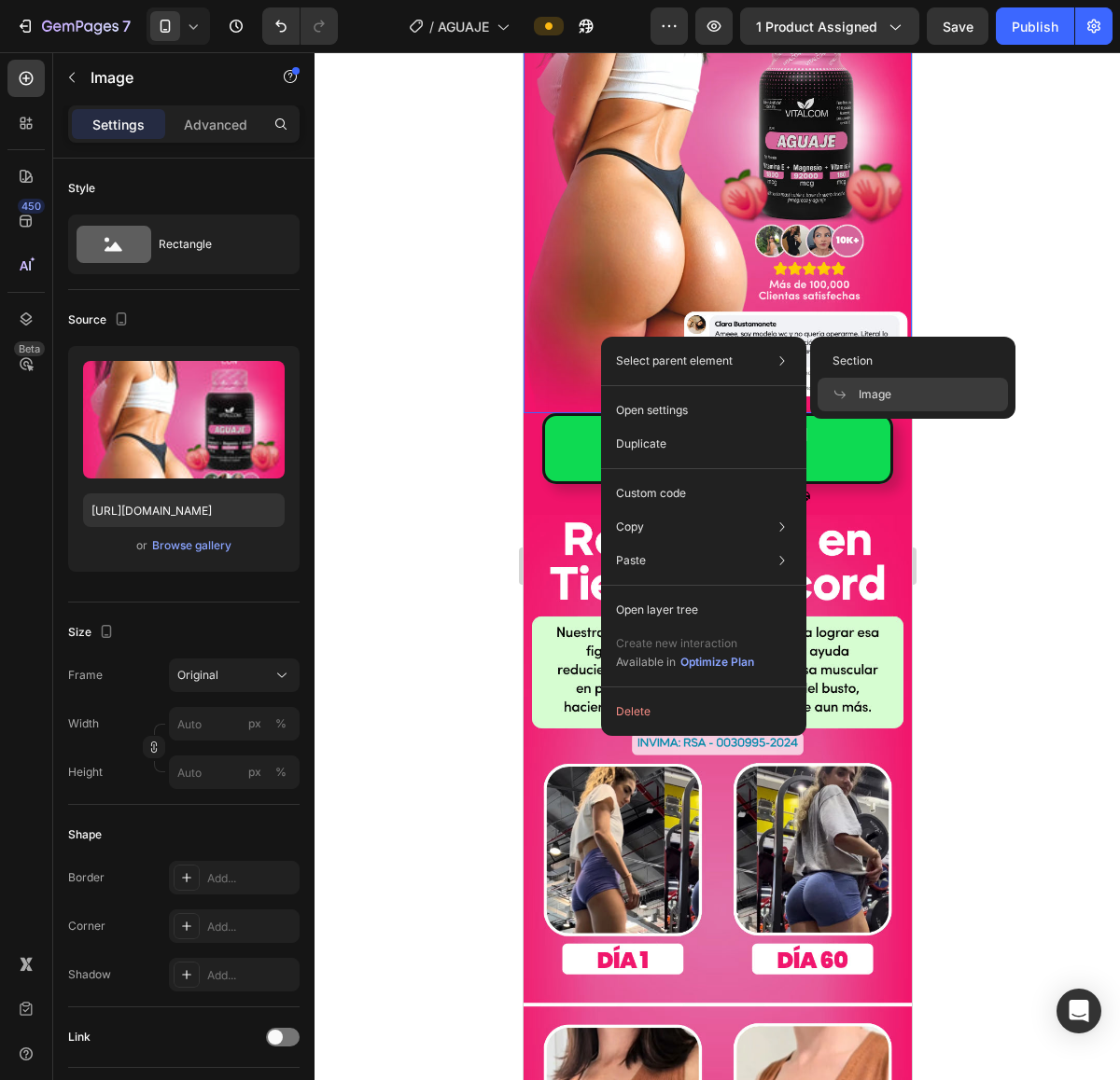
click at [957, 259] on div at bounding box center [717, 566] width 805 height 1028
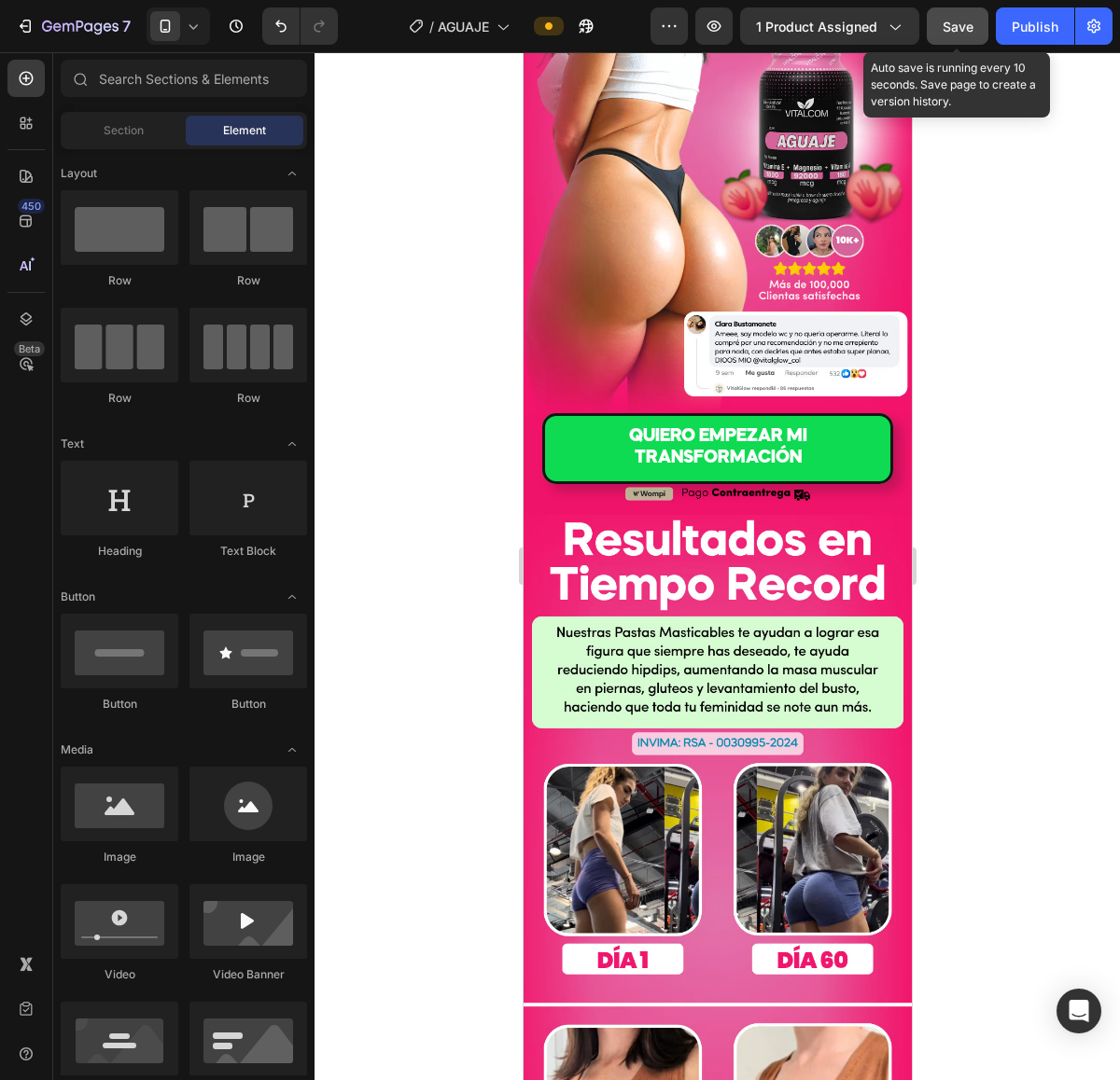
click at [972, 25] on span "Save" at bounding box center [958, 26] width 31 height 16
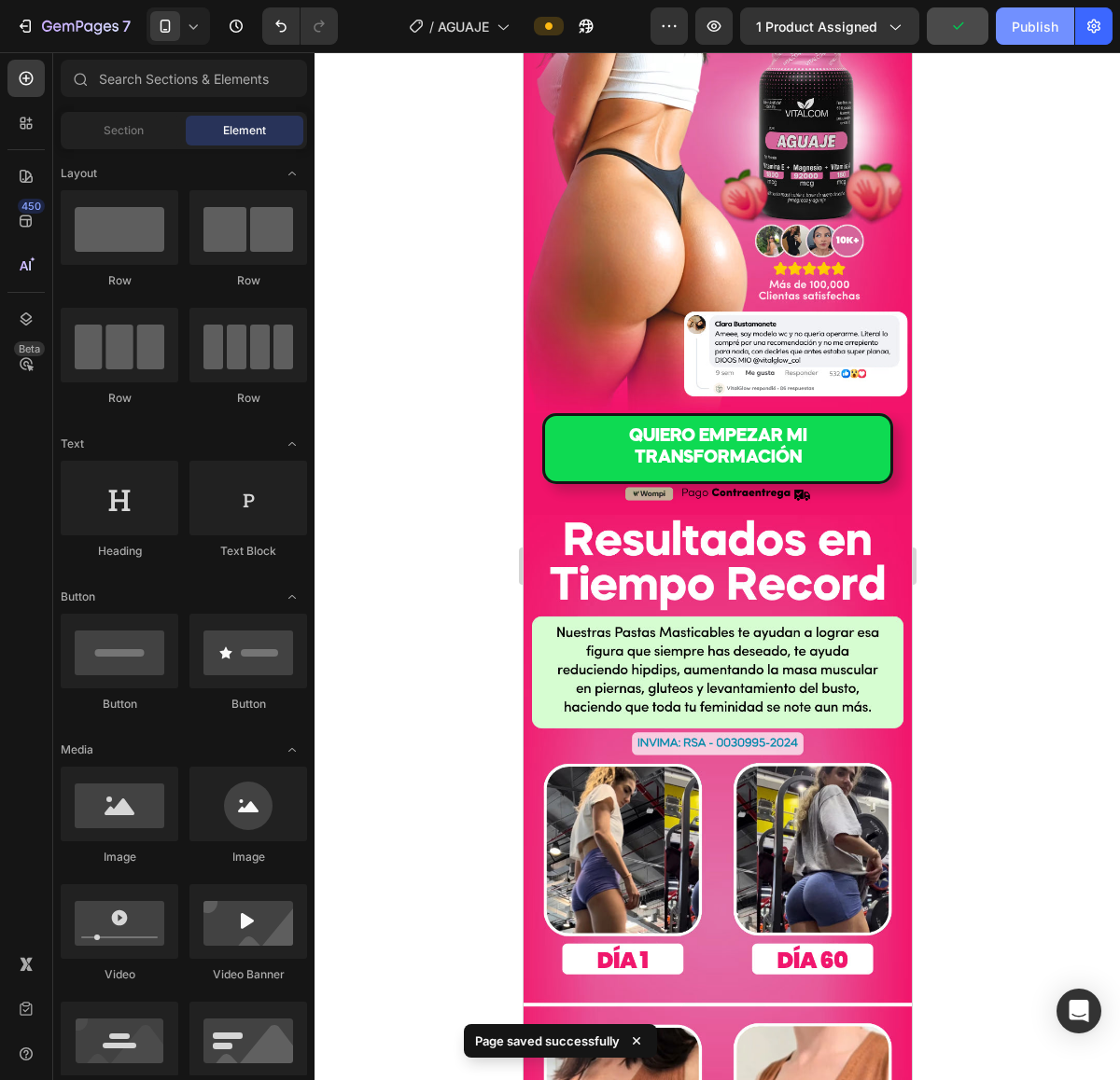
click at [1023, 18] on div "Publish" at bounding box center [1035, 26] width 47 height 19
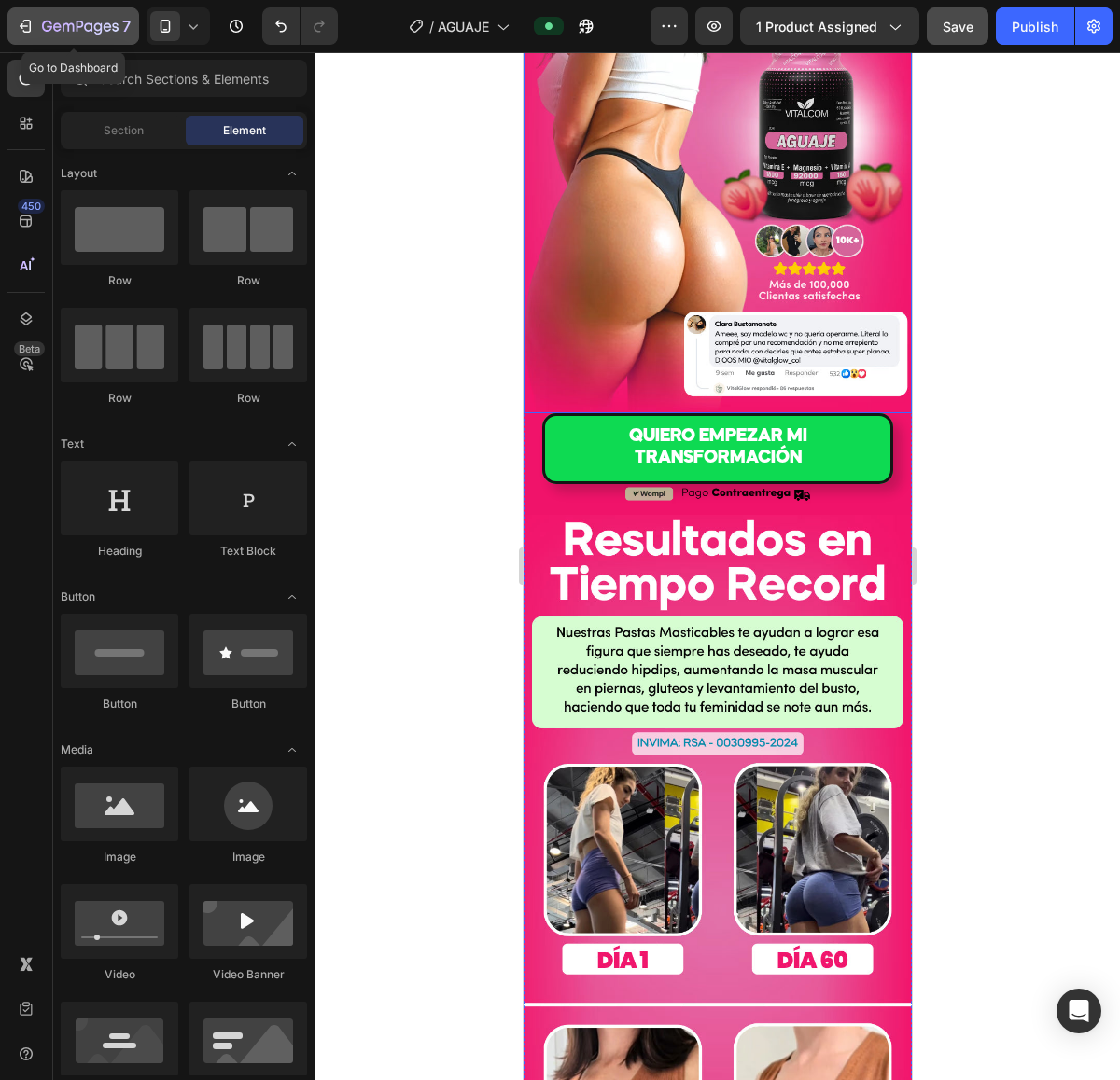
click at [21, 23] on icon "button" at bounding box center [24, 25] width 18 height 18
